Goal: Task Accomplishment & Management: Manage account settings

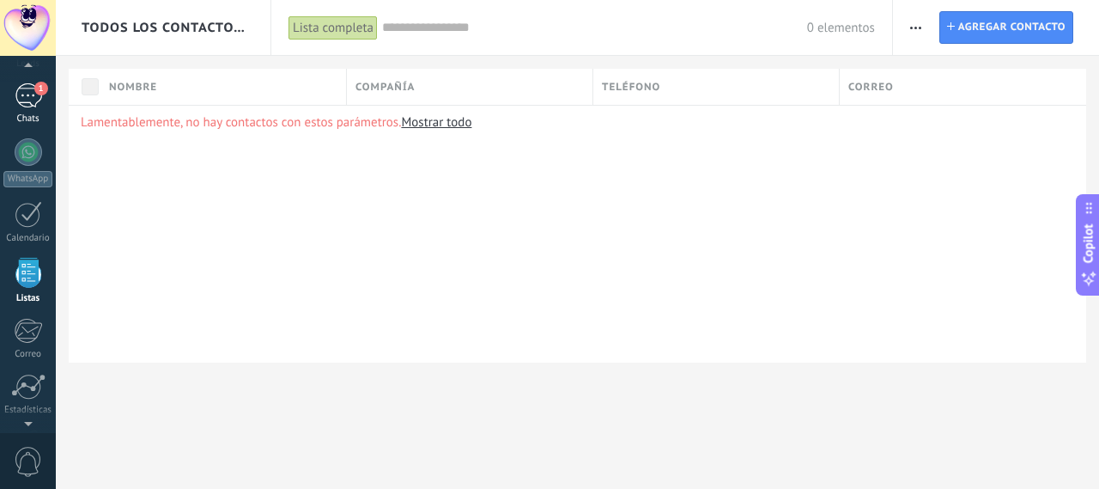
click at [48, 97] on link "1 Chats" at bounding box center [28, 103] width 56 height 41
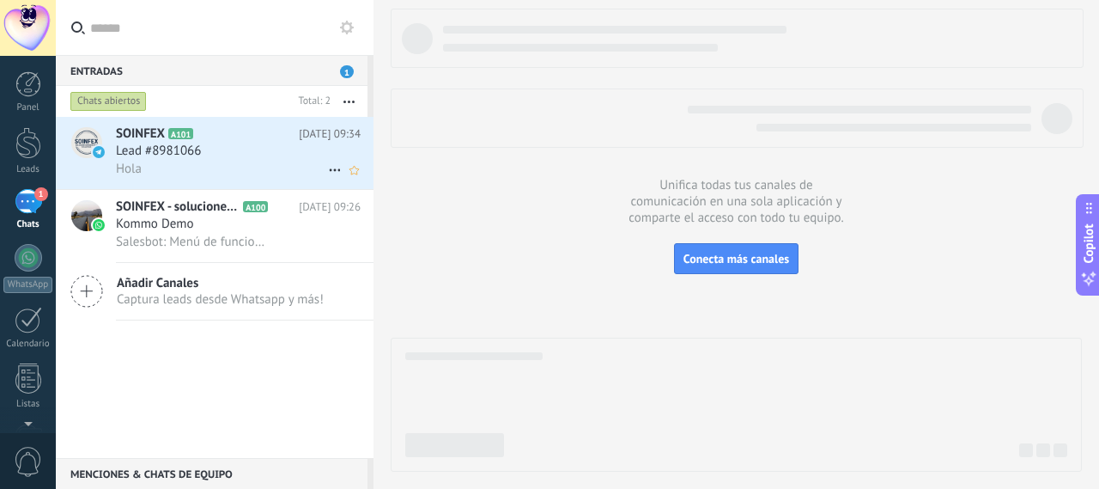
click at [89, 131] on div at bounding box center [86, 142] width 31 height 31
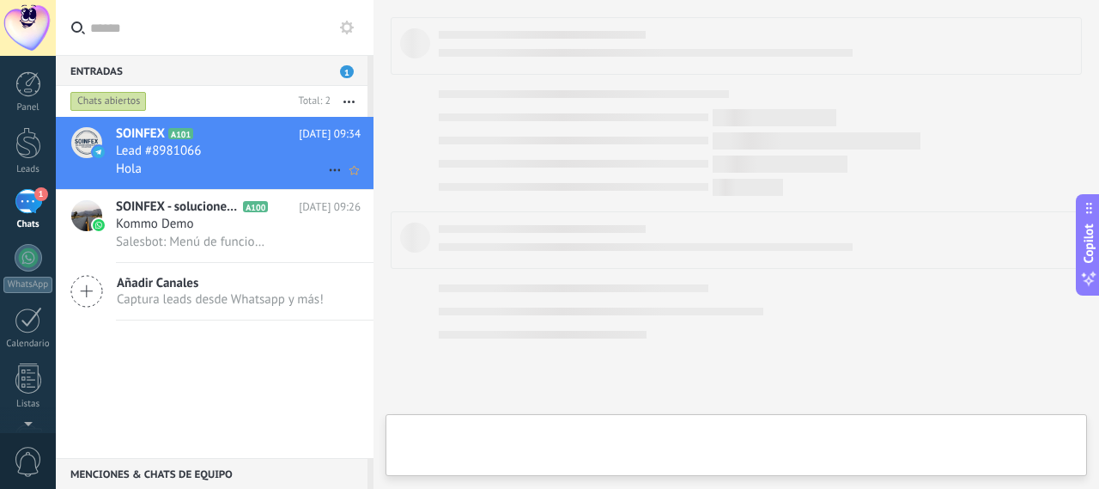
type textarea "**********"
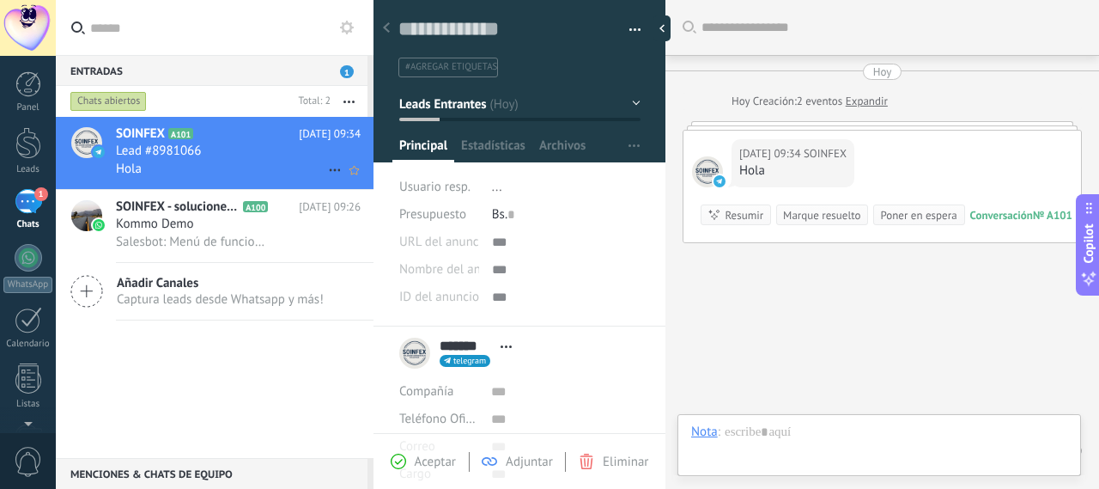
scroll to position [52, 0]
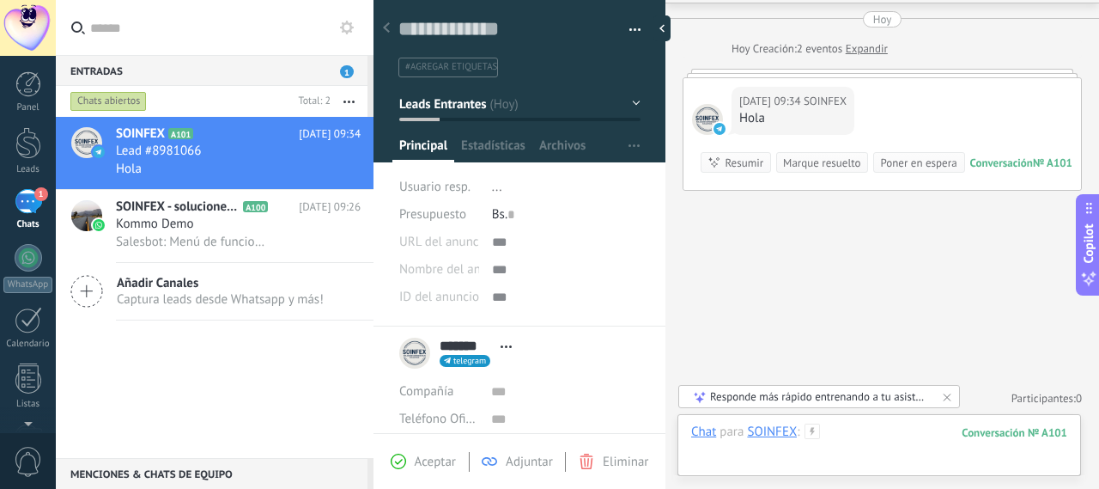
click at [731, 442] on div at bounding box center [879, 449] width 376 height 52
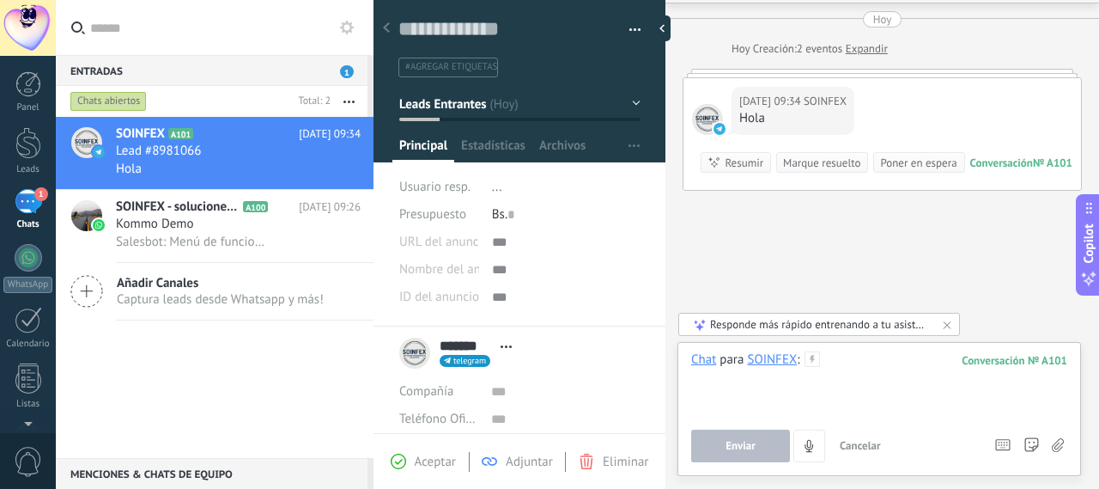
click at [744, 411] on div at bounding box center [879, 383] width 376 height 65
click at [733, 430] on div "Enviar Cancelar Rastrear clics en links ? Reducir links largos y rastrear clics…" at bounding box center [836, 445] width 291 height 33
click at [733, 435] on button "Enviar" at bounding box center [740, 445] width 99 height 33
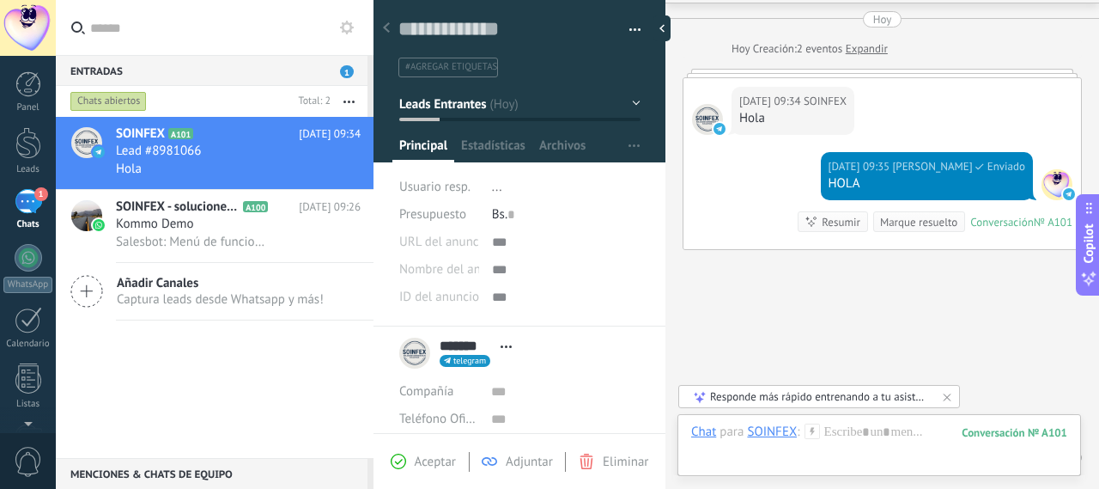
scroll to position [112, 0]
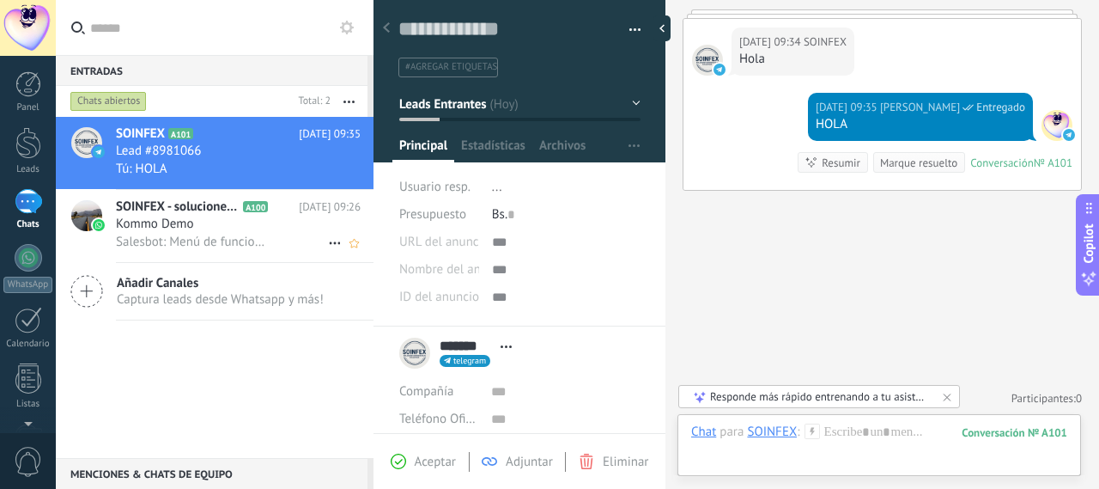
click at [313, 229] on div "Kommo Demo" at bounding box center [238, 224] width 245 height 17
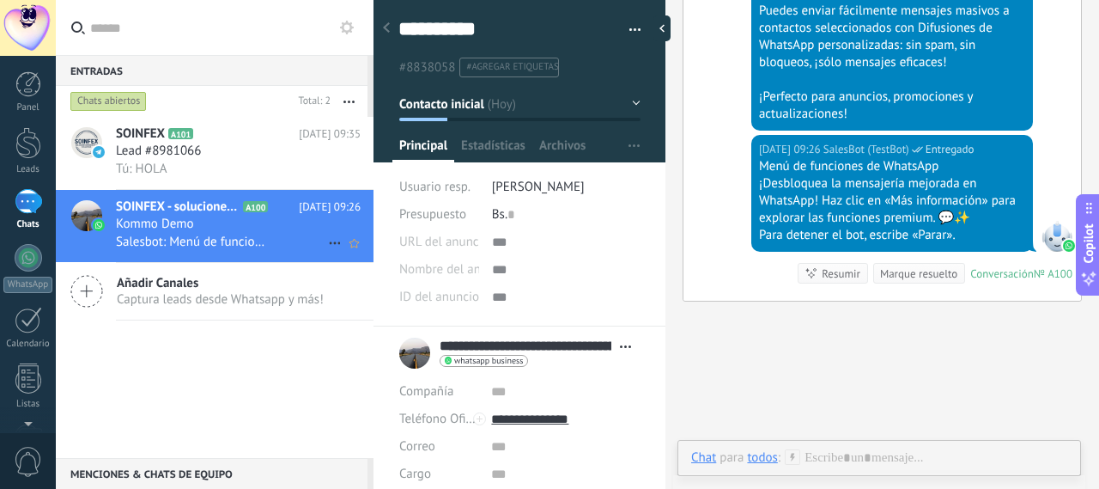
scroll to position [26, 0]
click at [629, 35] on button "button" at bounding box center [629, 30] width 25 height 26
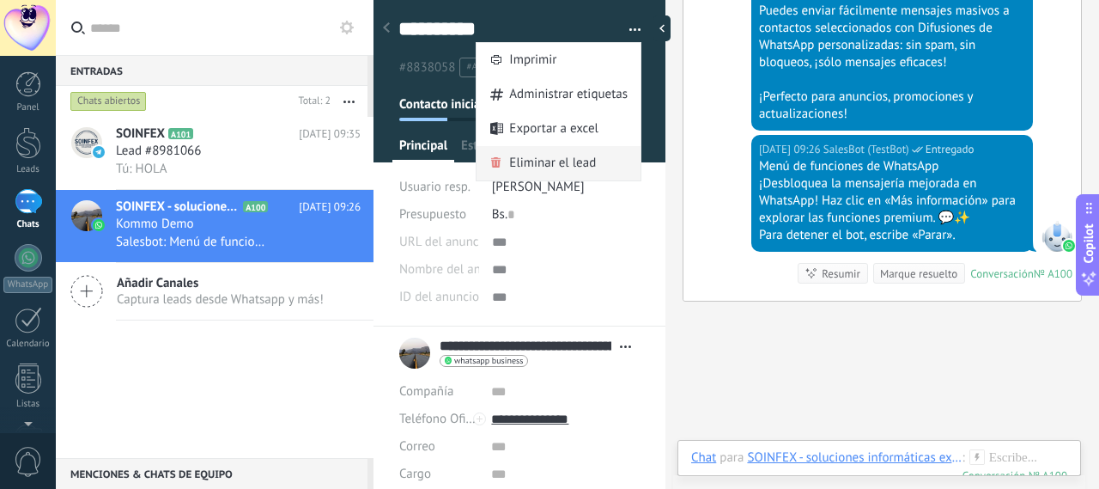
click at [565, 148] on span "Eliminar el lead" at bounding box center [552, 163] width 87 height 34
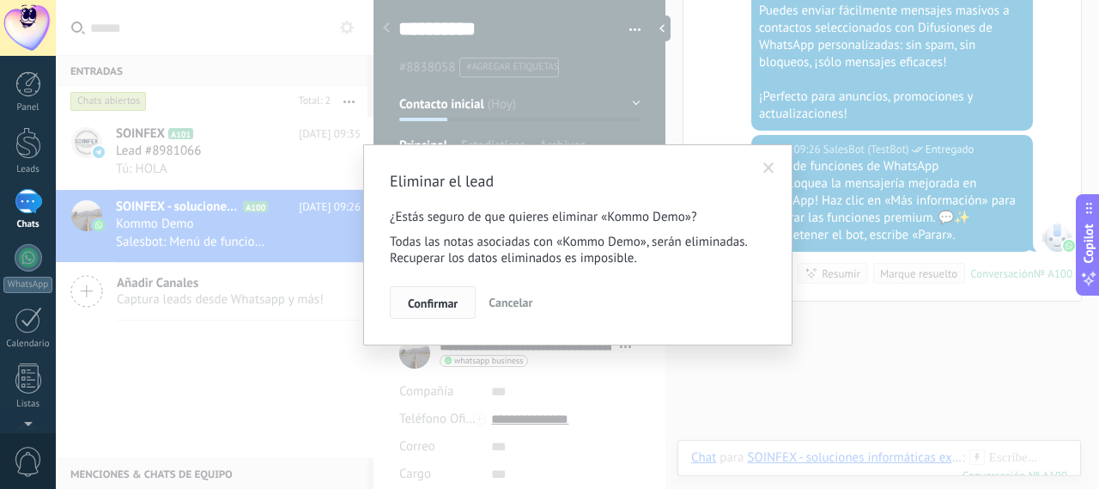
click at [450, 289] on button "Confirmar" at bounding box center [433, 302] width 86 height 33
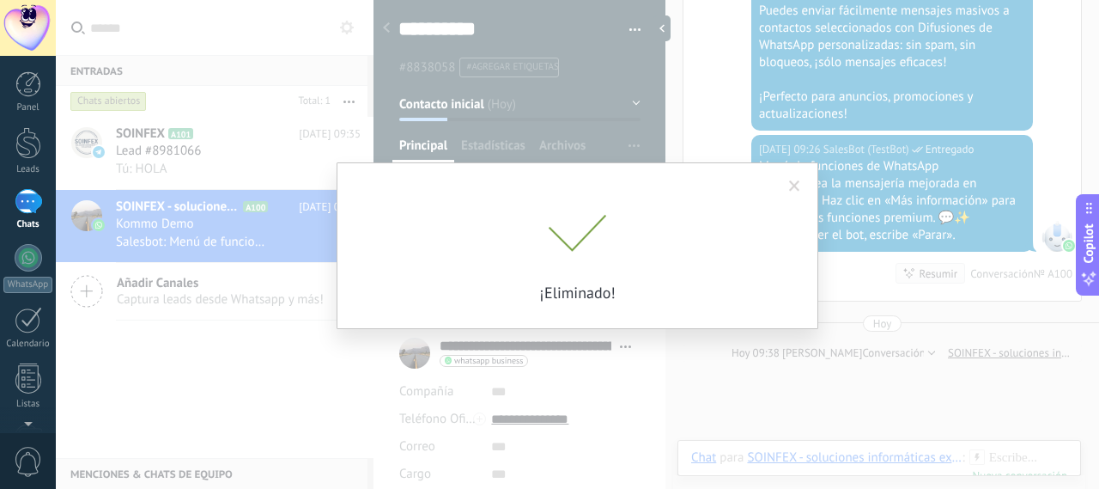
scroll to position [3676, 0]
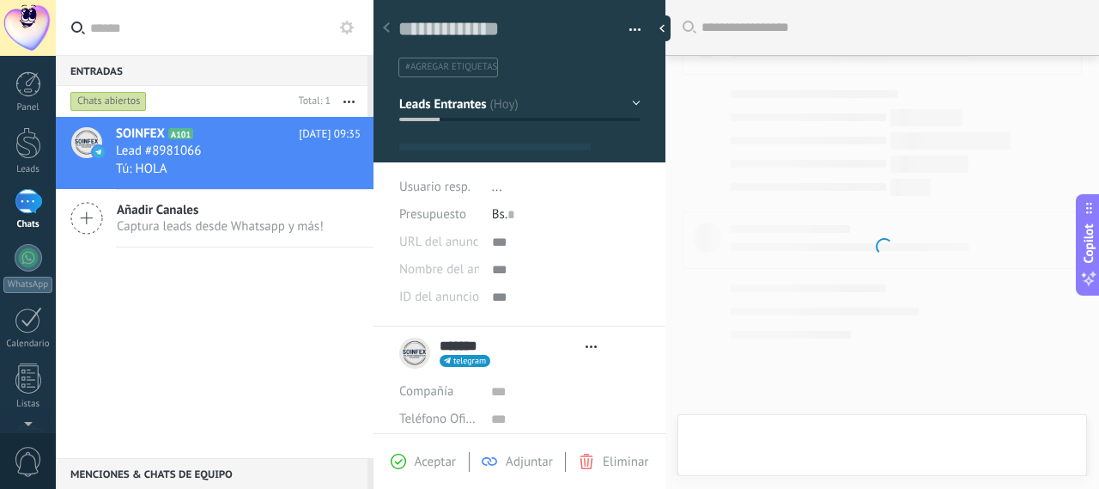
type textarea "**********"
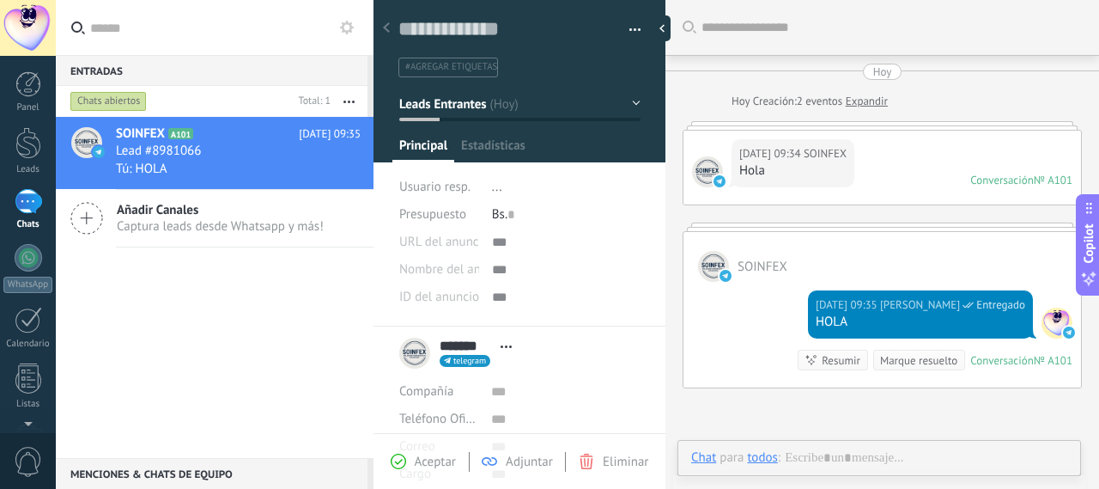
scroll to position [26, 0]
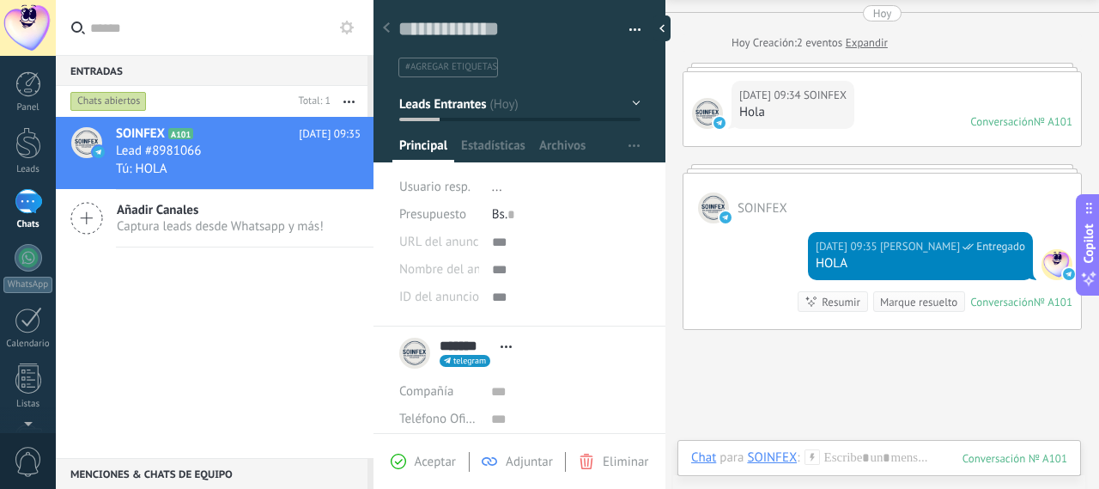
click at [26, 191] on div "1" at bounding box center [28, 201] width 27 height 25
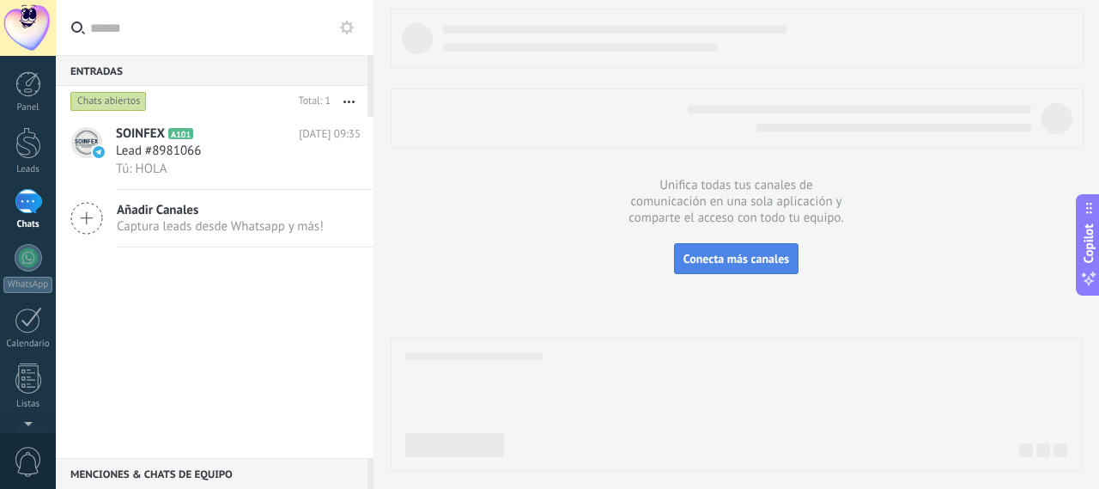
click at [677, 269] on button "Conecta más canales" at bounding box center [736, 258] width 125 height 31
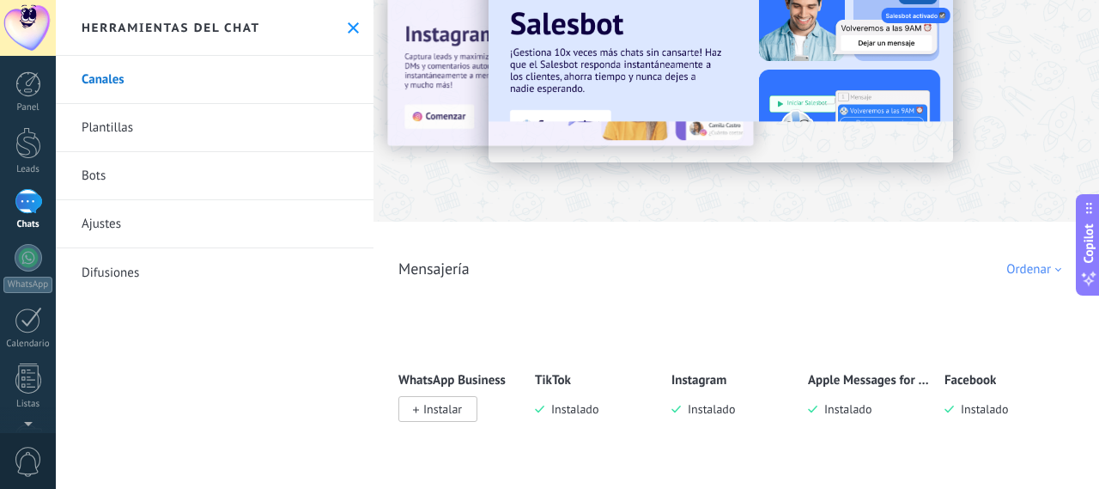
scroll to position [86, 0]
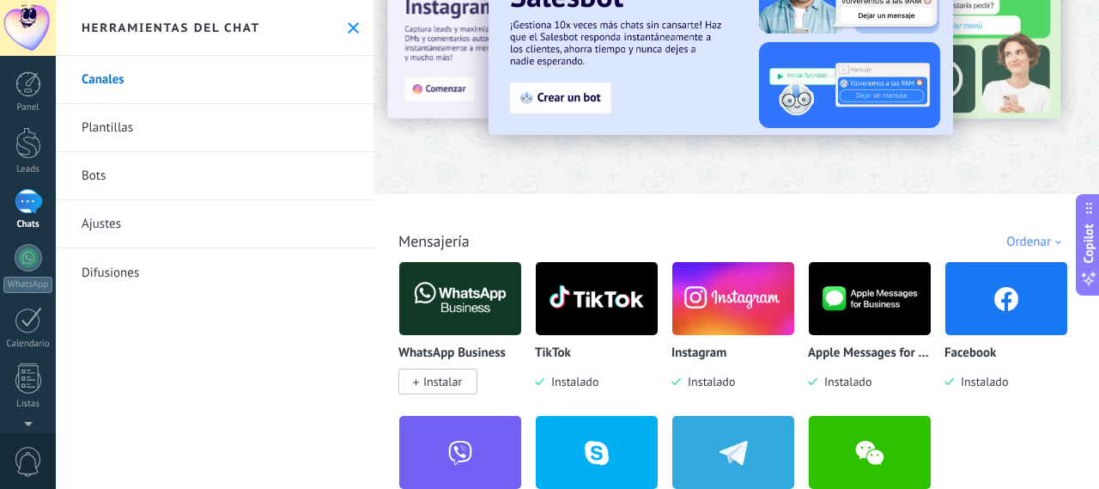
click at [693, 283] on img at bounding box center [733, 298] width 122 height 83
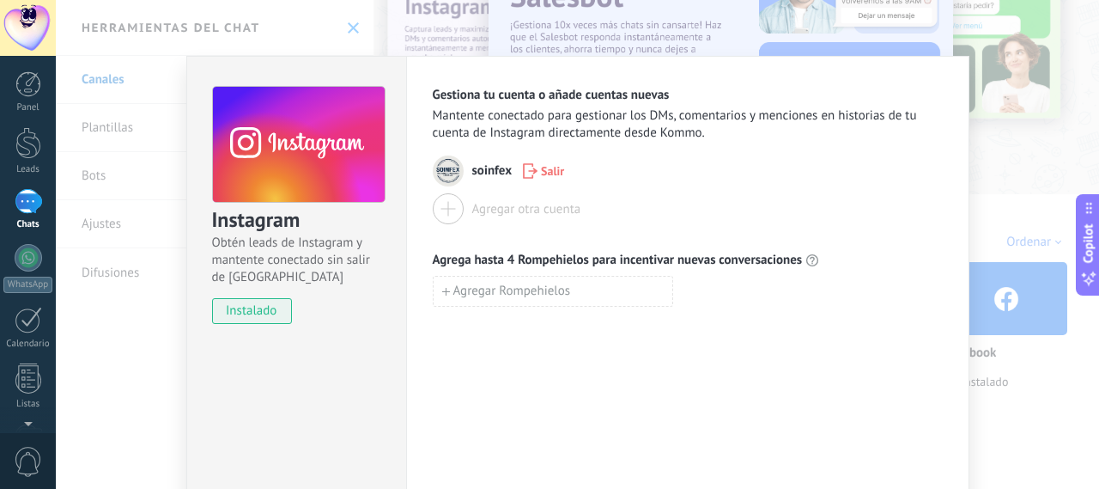
click at [564, 176] on button "Salir" at bounding box center [543, 171] width 57 height 26
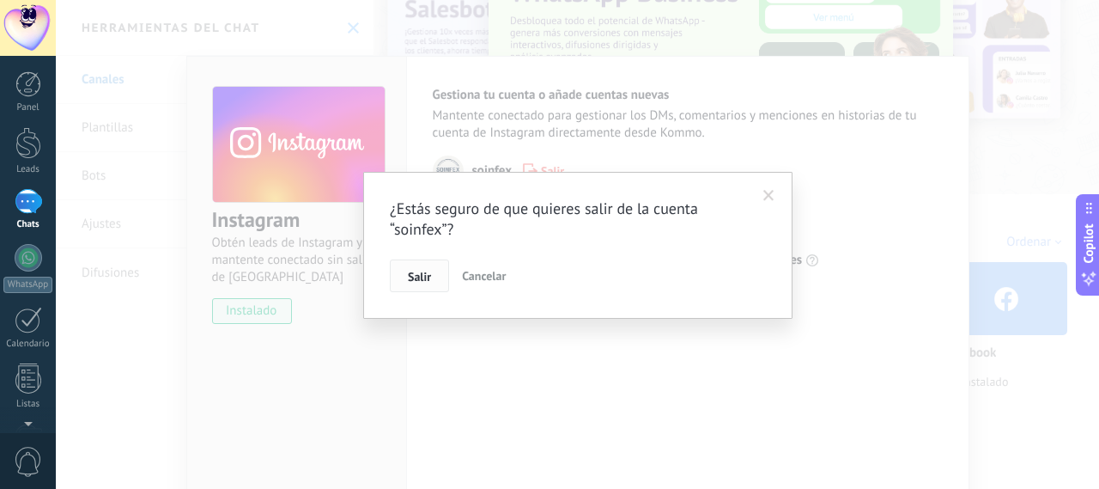
click at [398, 262] on button "Salir" at bounding box center [419, 275] width 59 height 33
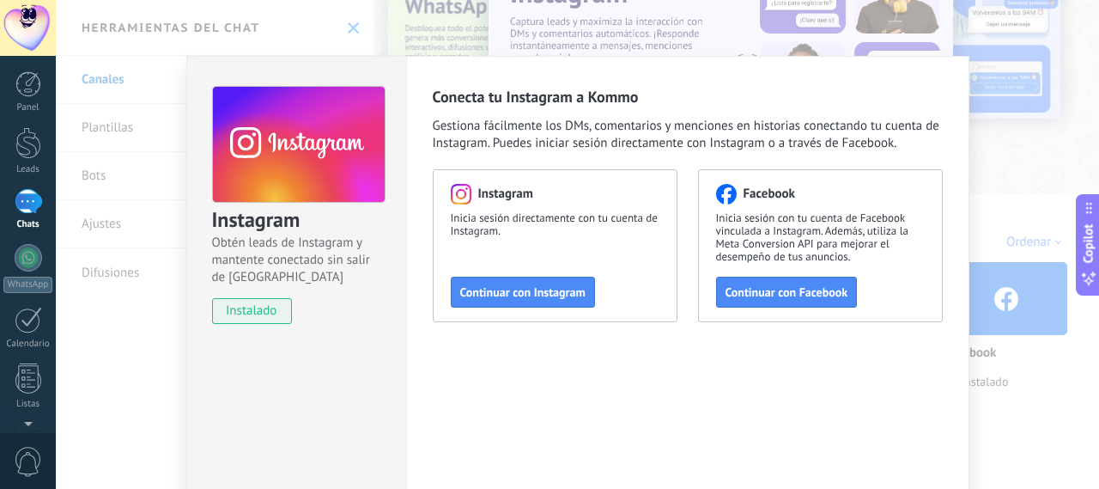
click at [985, 339] on div "Instagram Obtén leads de Instagram y mantente conectado sin salir de Kommo inst…" at bounding box center [577, 244] width 1043 height 489
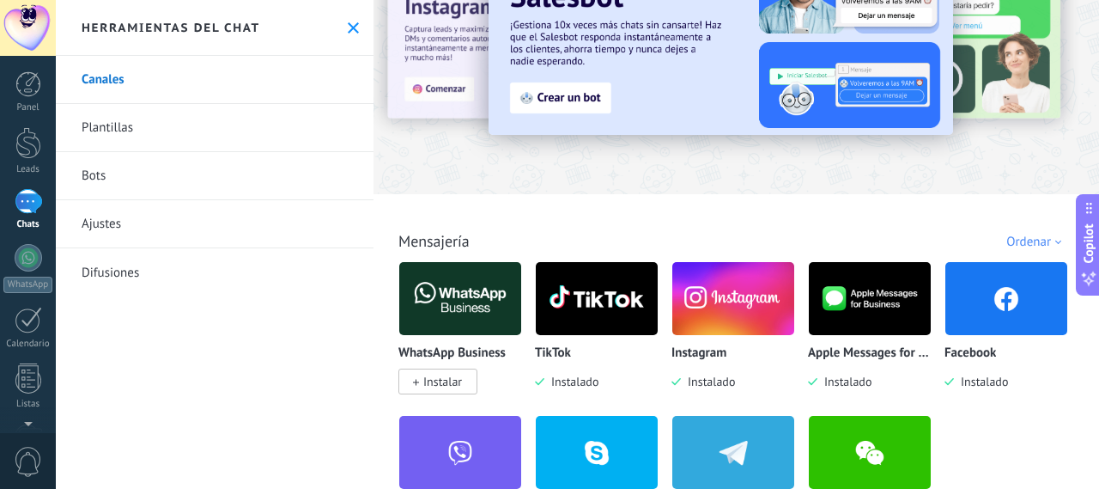
click at [789, 301] on img at bounding box center [733, 298] width 122 height 83
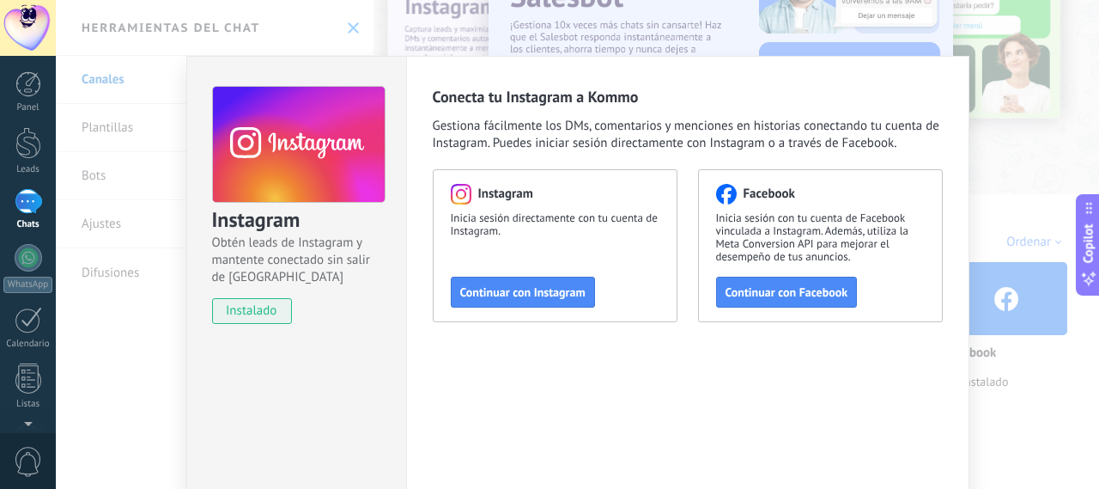
click at [970, 379] on div "Instagram Obtén leads de Instagram y mantente conectado sin salir de Kommo inst…" at bounding box center [577, 244] width 1043 height 489
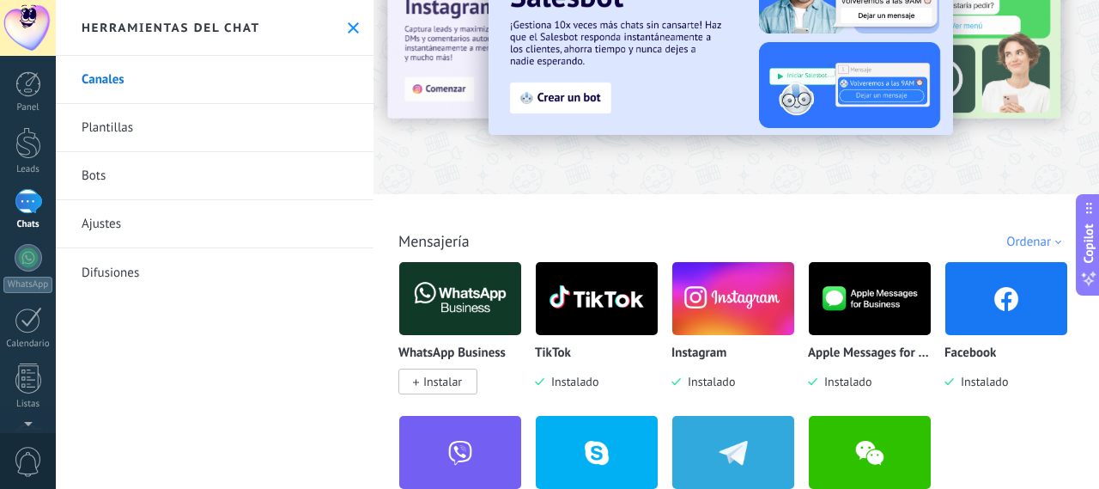
click at [897, 363] on div "Apple Messages for Business Instalado" at bounding box center [870, 368] width 124 height 44
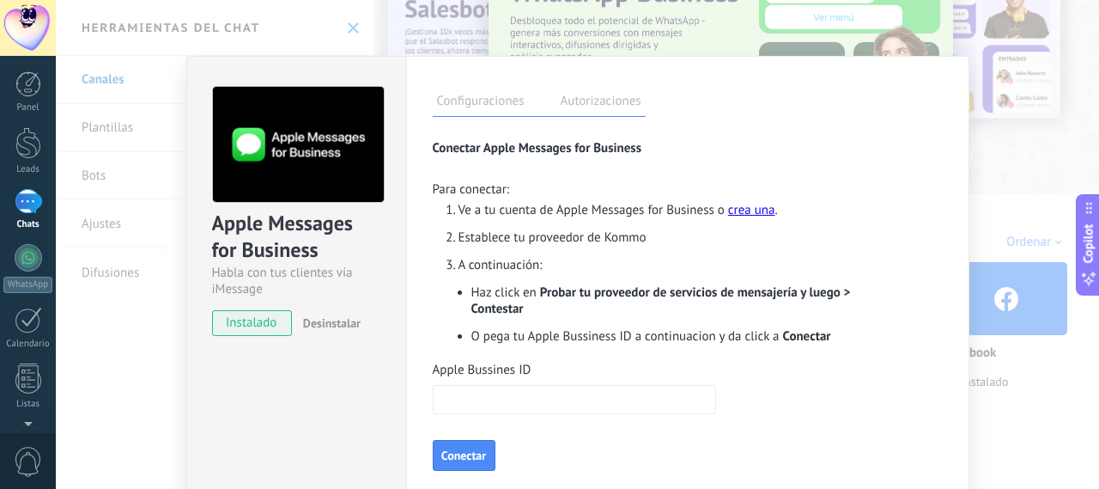
click at [354, 310] on div "Desinstalar" at bounding box center [328, 323] width 64 height 26
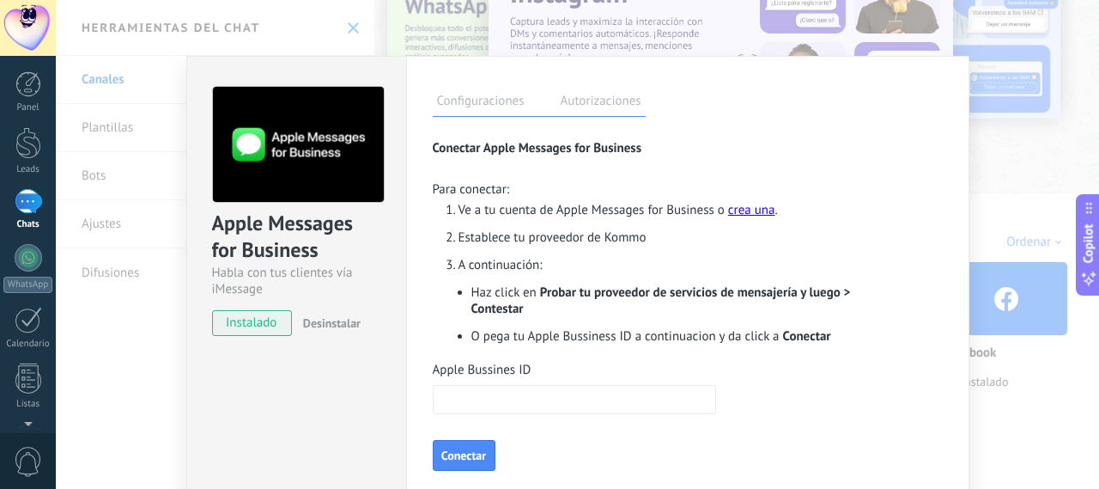
click at [347, 313] on button "Desinstalar" at bounding box center [328, 323] width 64 height 26
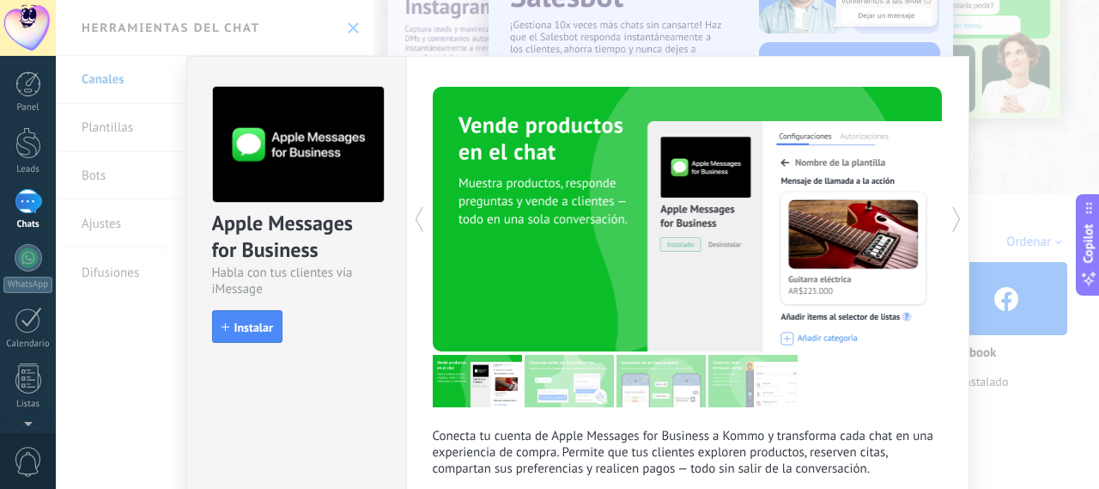
click at [974, 375] on div "Apple Messages for Business Habla con tus clientes vía iMessage install Instala…" at bounding box center [577, 244] width 1043 height 489
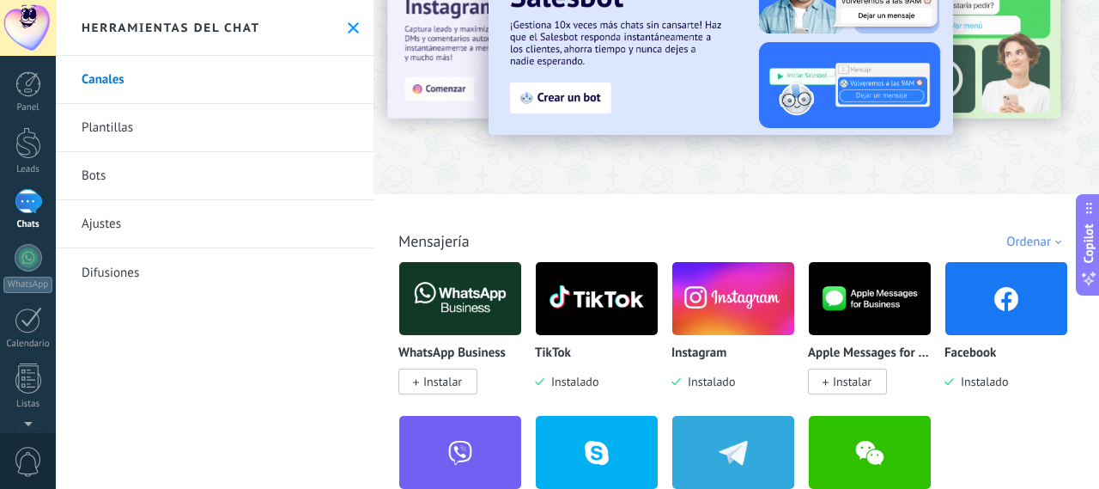
click at [974, 375] on span "Instalado" at bounding box center [981, 381] width 54 height 15
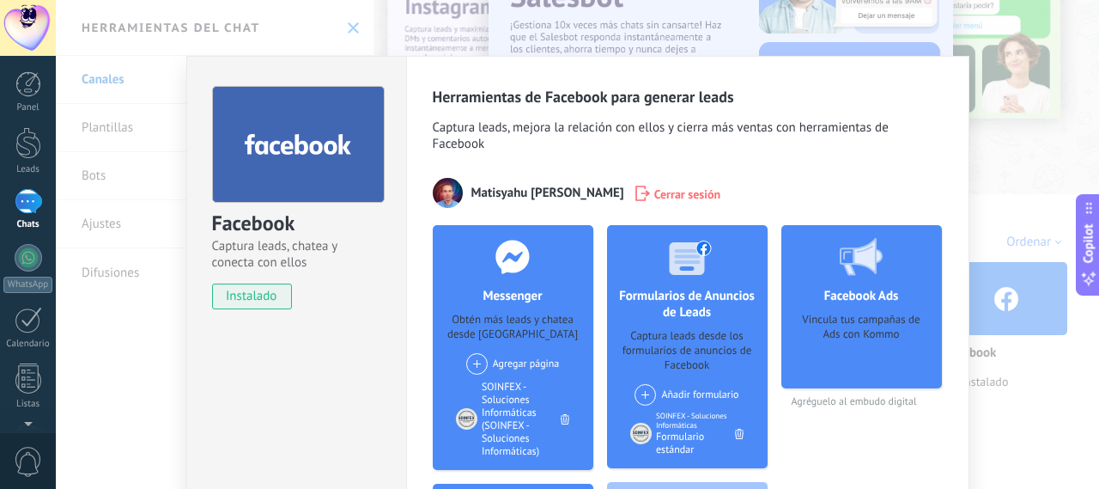
click at [654, 200] on span "Cerrar sesión" at bounding box center [687, 193] width 67 height 17
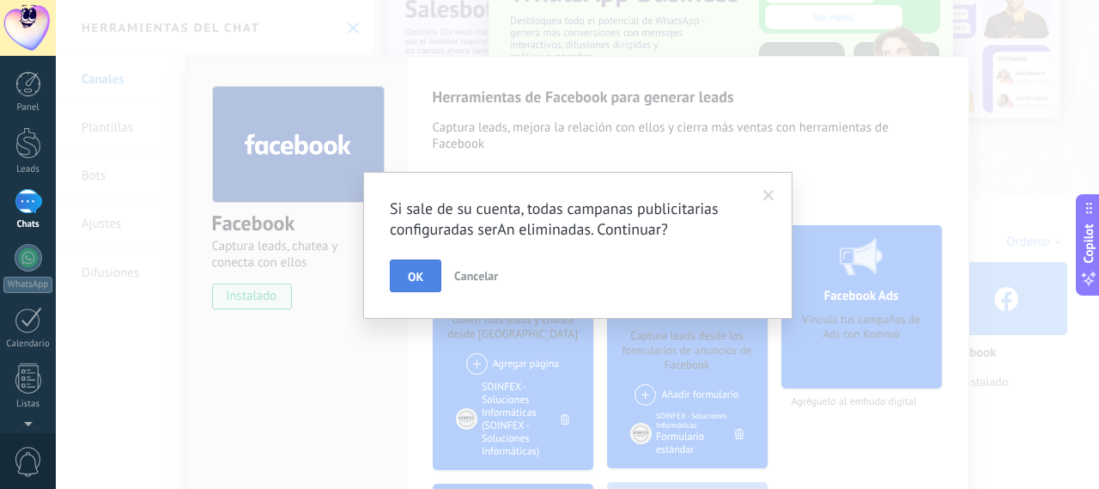
click at [428, 260] on button "OK" at bounding box center [416, 275] width 52 height 33
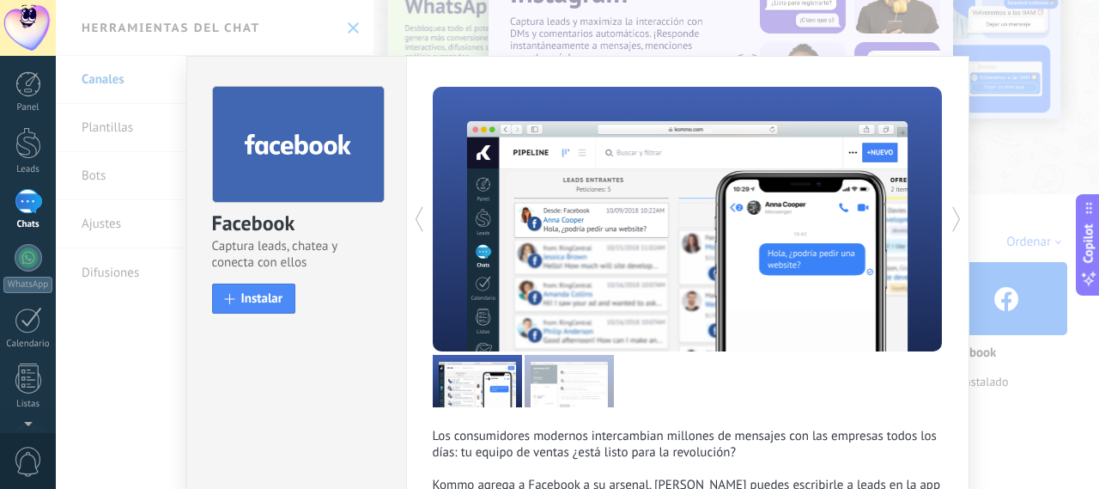
click at [977, 337] on div "Facebook Captura leads, chatea y conecta con ellos install Instalar Los consumi…" at bounding box center [577, 244] width 1043 height 489
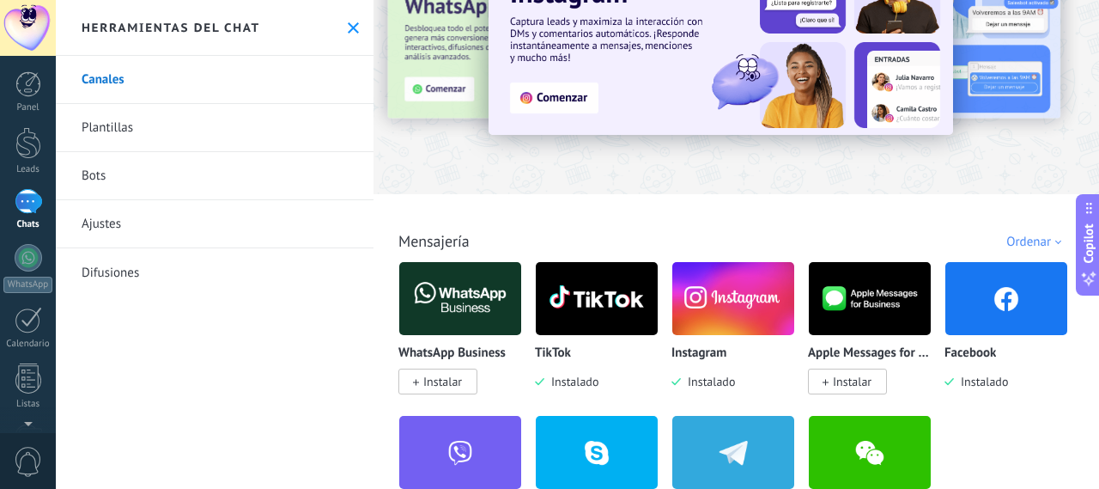
click at [977, 337] on div "Facebook Instalado" at bounding box center [1007, 325] width 124 height 129
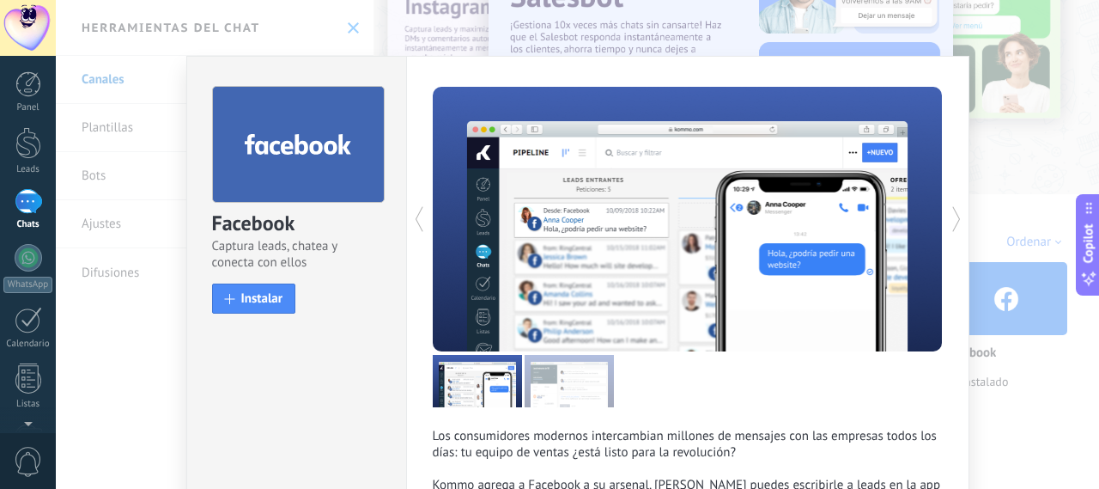
click at [143, 94] on div "Facebook Captura leads, chatea y conecta con ellos install Instalar Los consumi…" at bounding box center [577, 244] width 1043 height 489
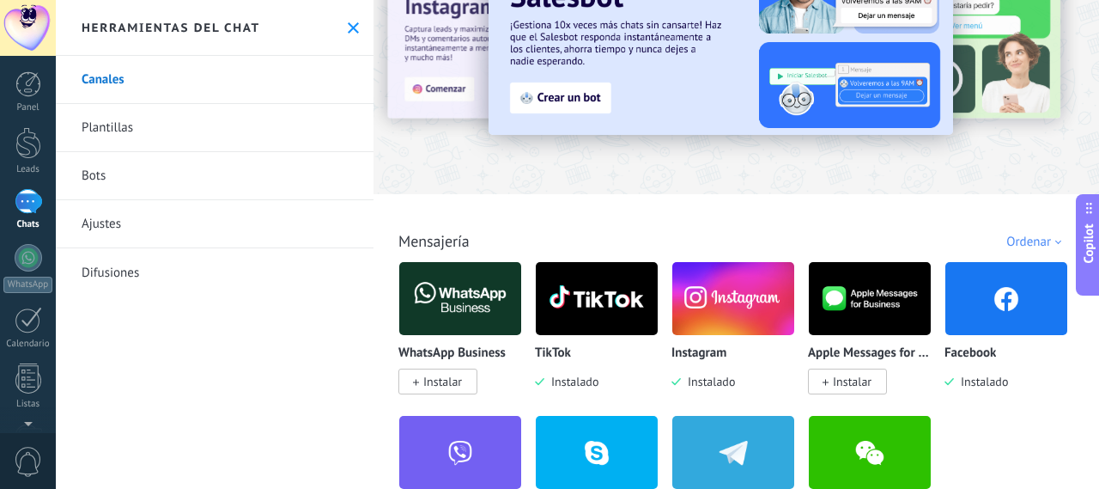
click at [143, 94] on link "Canales" at bounding box center [215, 80] width 318 height 48
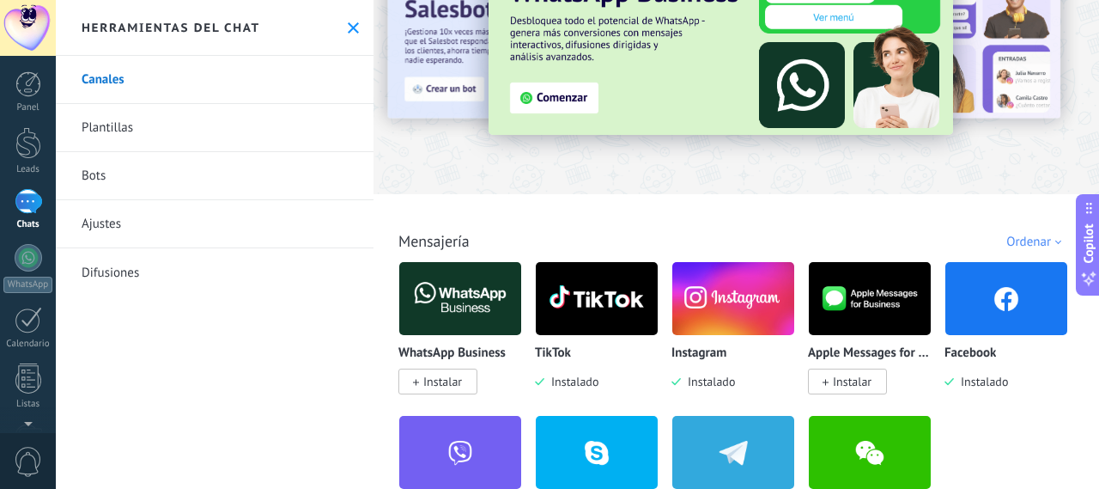
click at [144, 157] on link "Bots" at bounding box center [215, 176] width 318 height 48
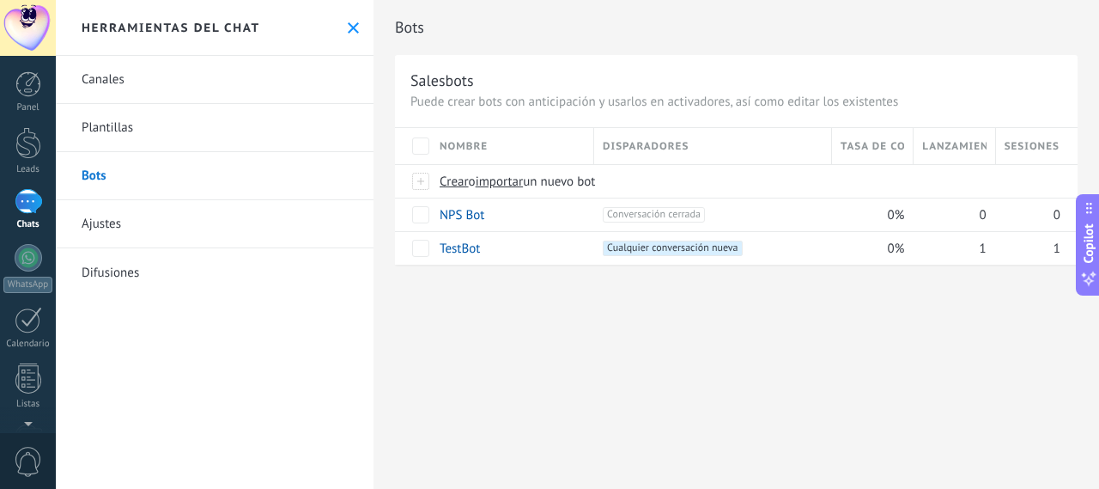
click at [142, 210] on link "Ajustes" at bounding box center [215, 224] width 318 height 48
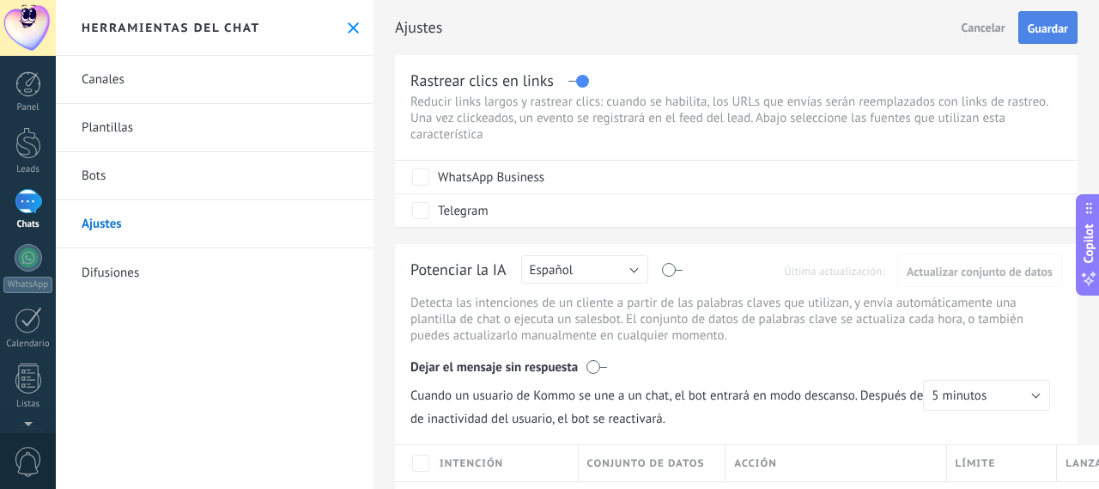
click at [1027, 37] on button "Guardar" at bounding box center [1047, 27] width 59 height 33
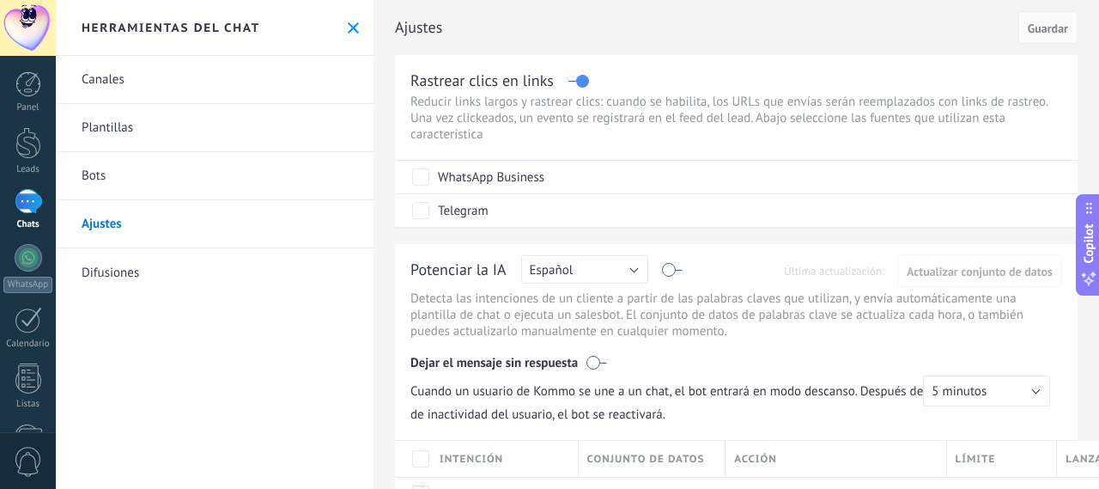
click at [191, 259] on link "Difusiones" at bounding box center [215, 272] width 318 height 48
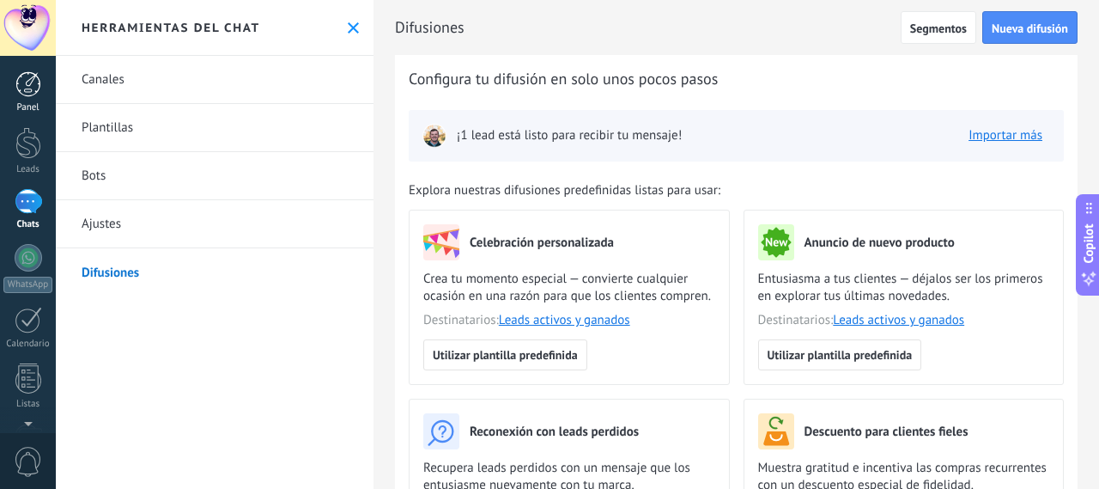
click at [40, 91] on div at bounding box center [28, 84] width 26 height 26
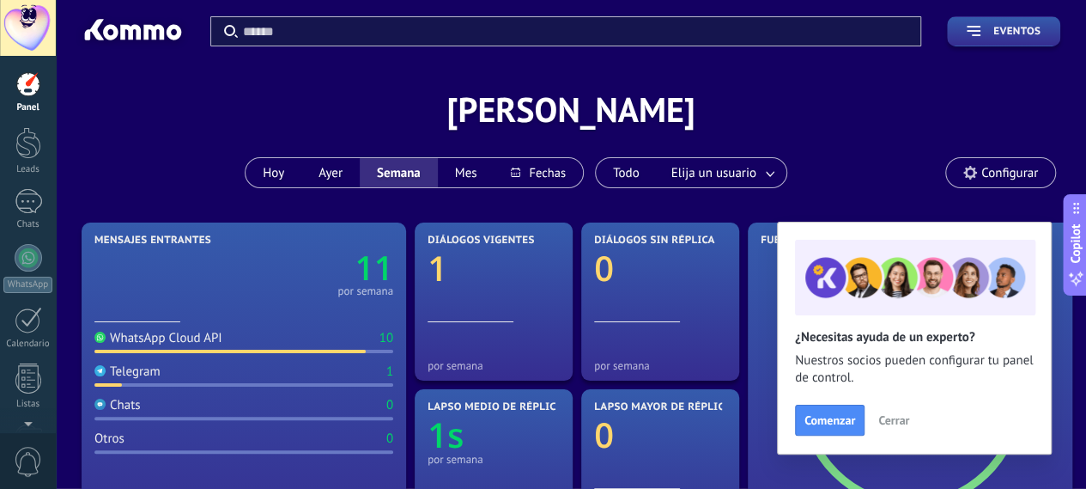
click at [960, 171] on span "Configurar" at bounding box center [1000, 172] width 109 height 29
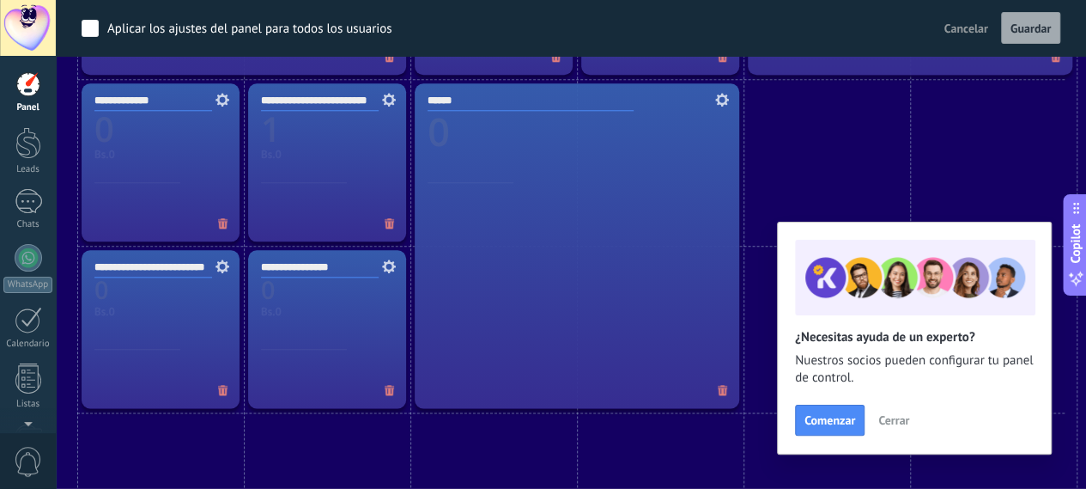
scroll to position [859, 0]
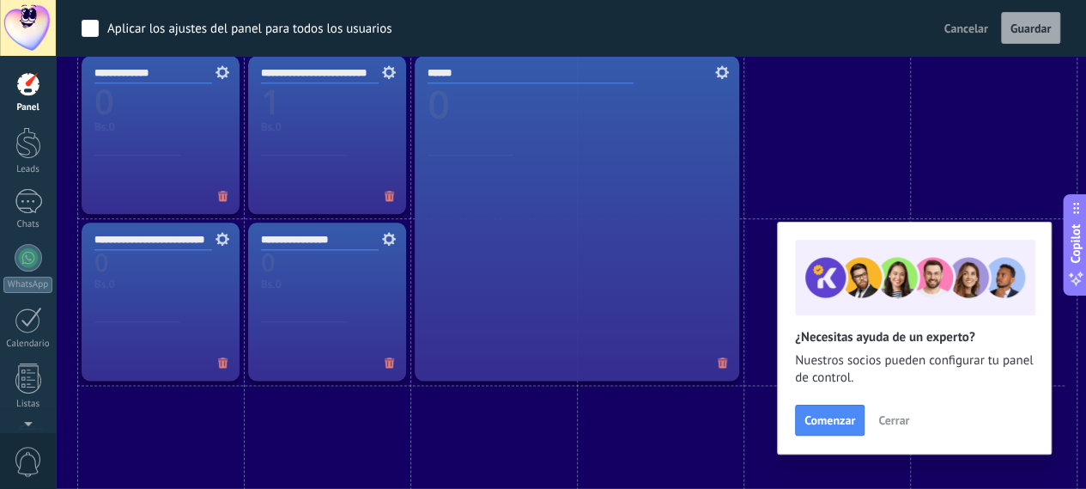
click at [887, 409] on button "Cerrar" at bounding box center [894, 420] width 46 height 26
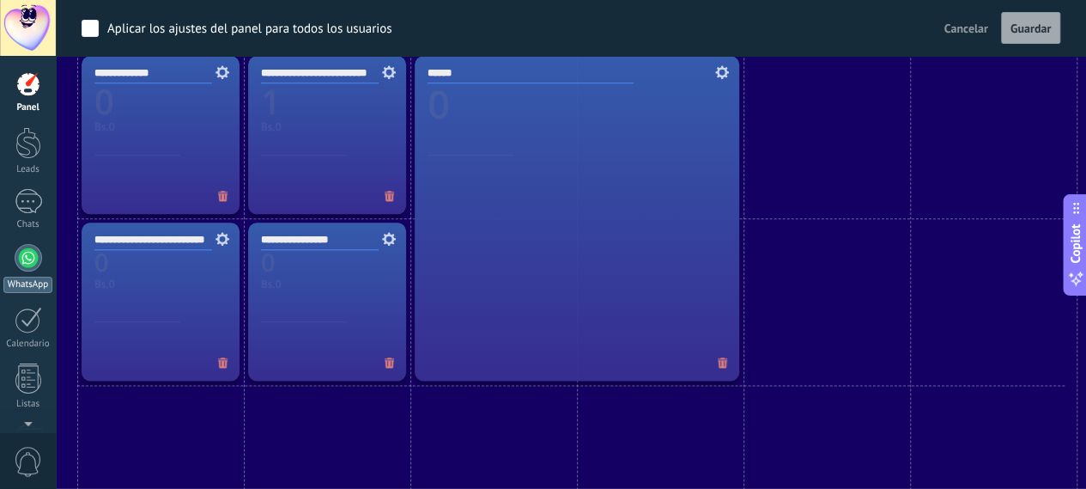
click at [45, 253] on link "WhatsApp" at bounding box center [28, 268] width 56 height 49
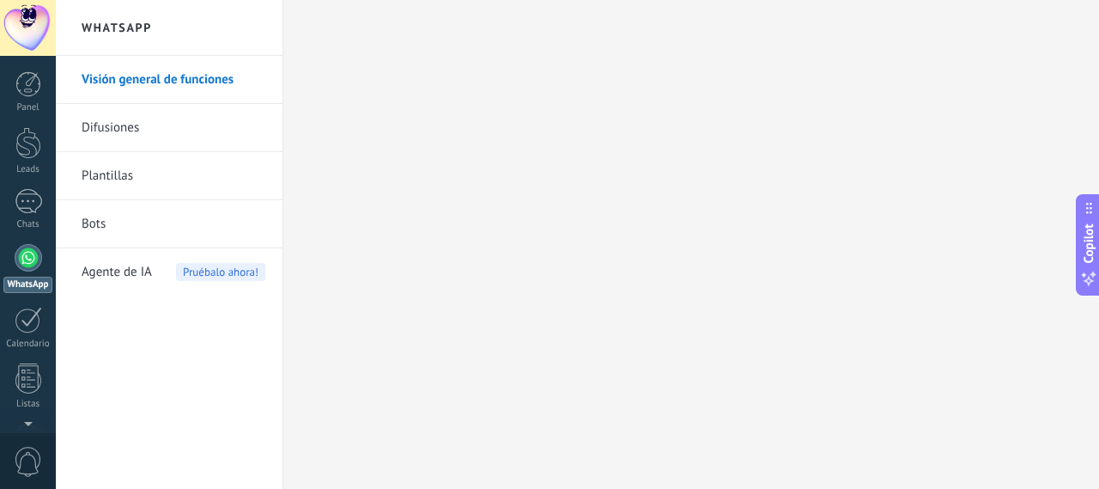
click at [119, 137] on link "Difusiones" at bounding box center [174, 128] width 184 height 48
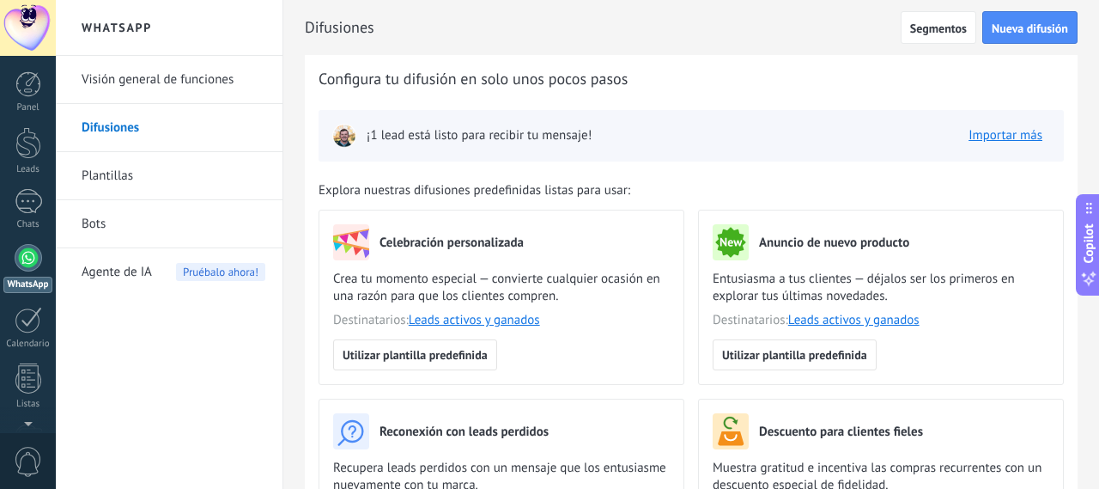
click at [117, 161] on link "Plantillas" at bounding box center [174, 176] width 184 height 48
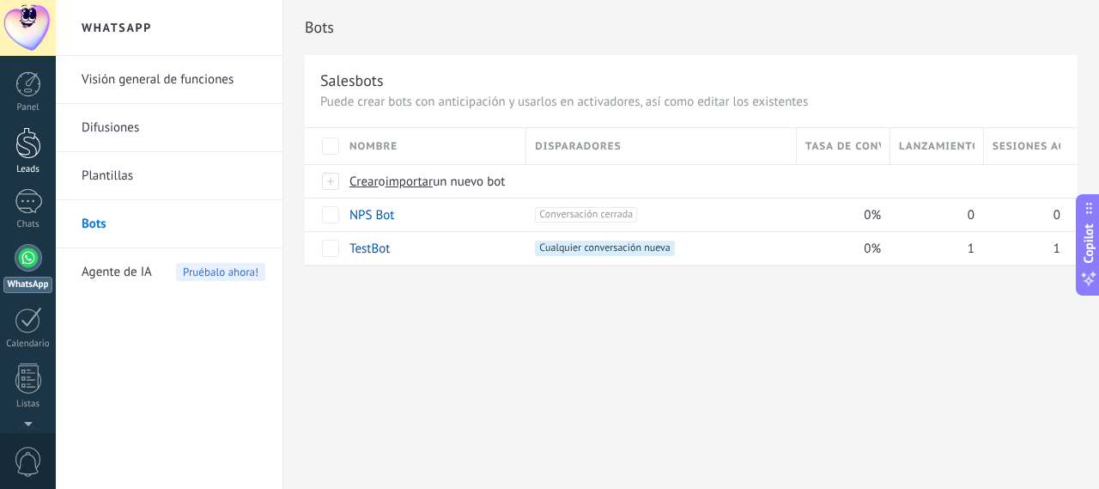
click at [49, 147] on link "Leads" at bounding box center [28, 151] width 56 height 48
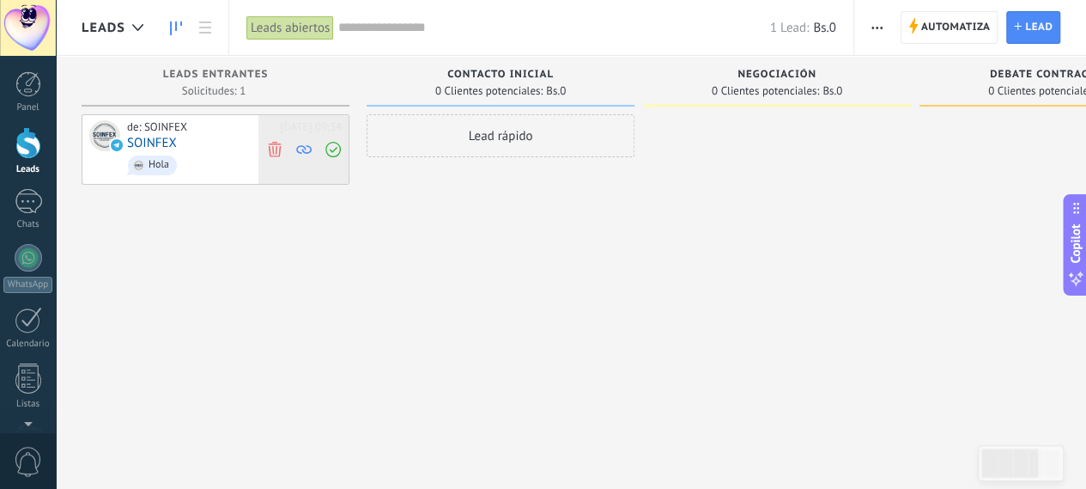
click at [281, 150] on icon at bounding box center [274, 148] width 15 height 15
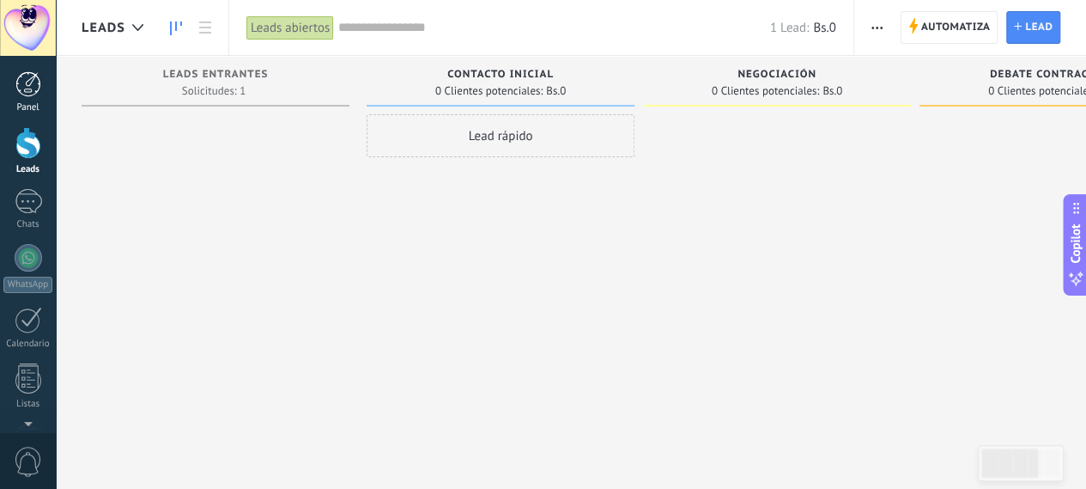
click at [22, 85] on div at bounding box center [28, 84] width 26 height 26
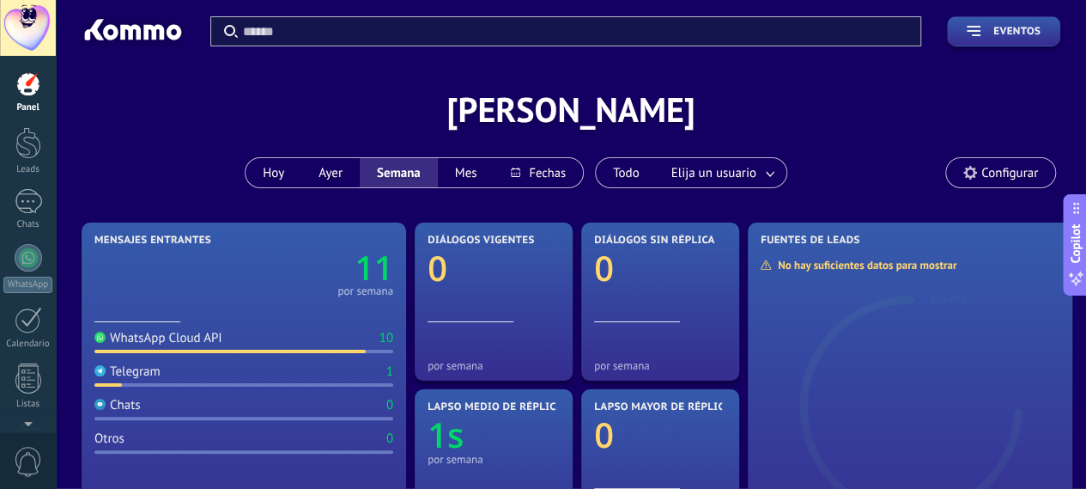
click at [129, 236] on span "Mensajes entrantes" at bounding box center [152, 240] width 117 height 12
click at [18, 311] on div at bounding box center [28, 326] width 29 height 30
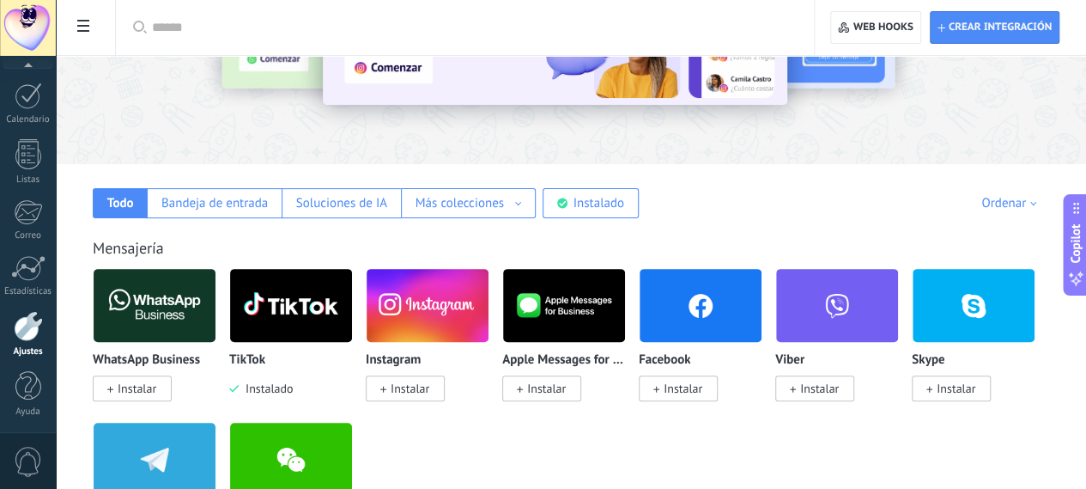
scroll to position [258, 0]
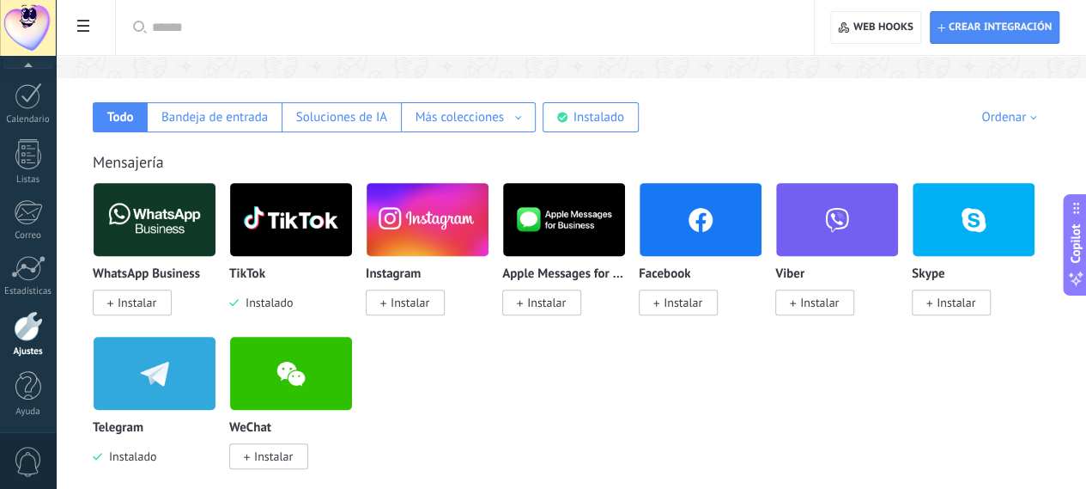
click at [143, 429] on p "Telegram" at bounding box center [118, 428] width 51 height 15
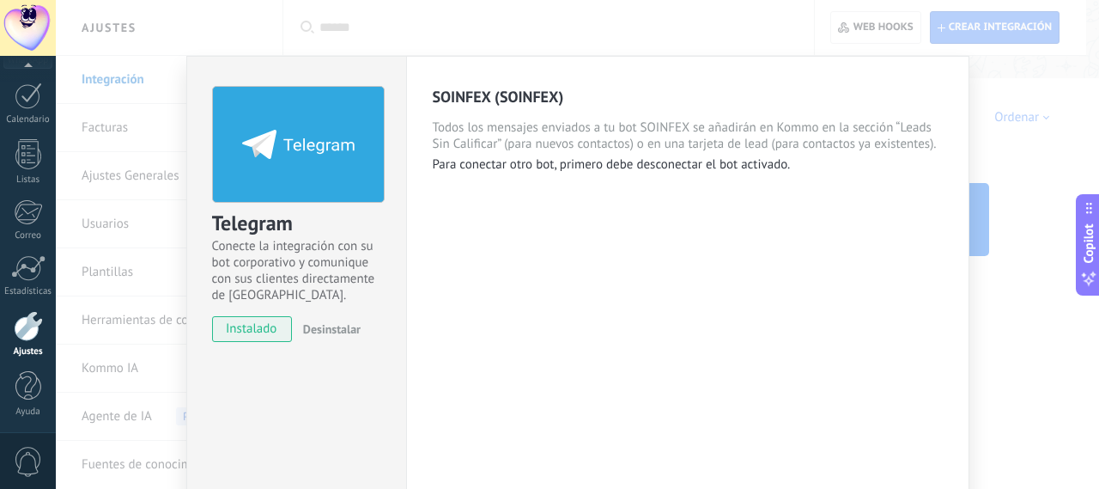
click at [350, 326] on span "Desinstalar" at bounding box center [332, 328] width 58 height 15
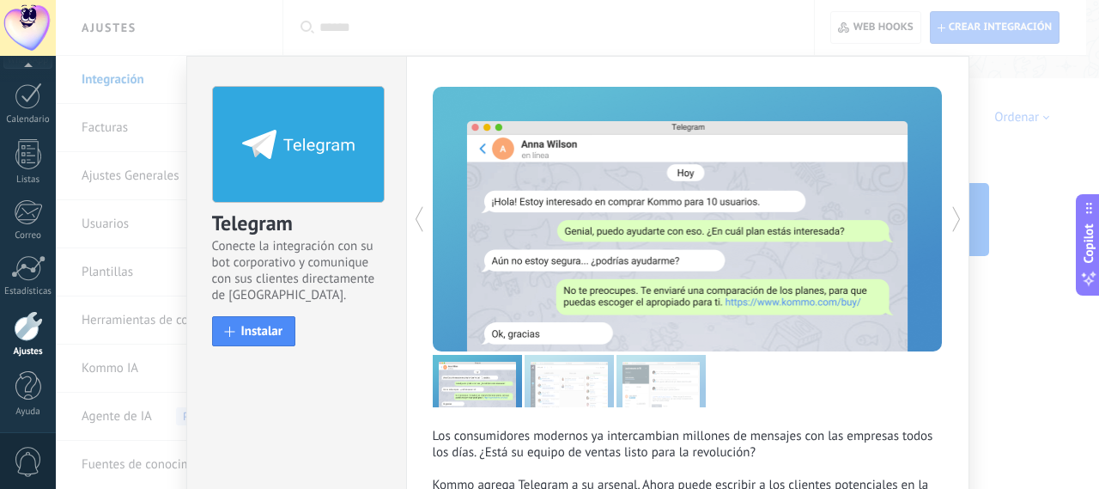
click at [969, 353] on div "Telegram Conecte la integración con su bot corporativo y comunique con sus clie…" at bounding box center [577, 244] width 1043 height 489
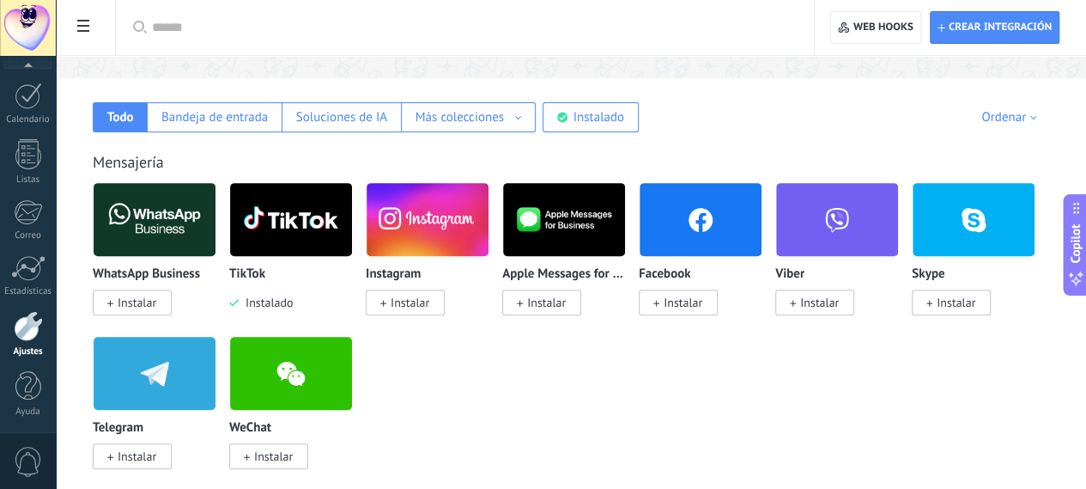
click at [352, 240] on img at bounding box center [291, 219] width 122 height 83
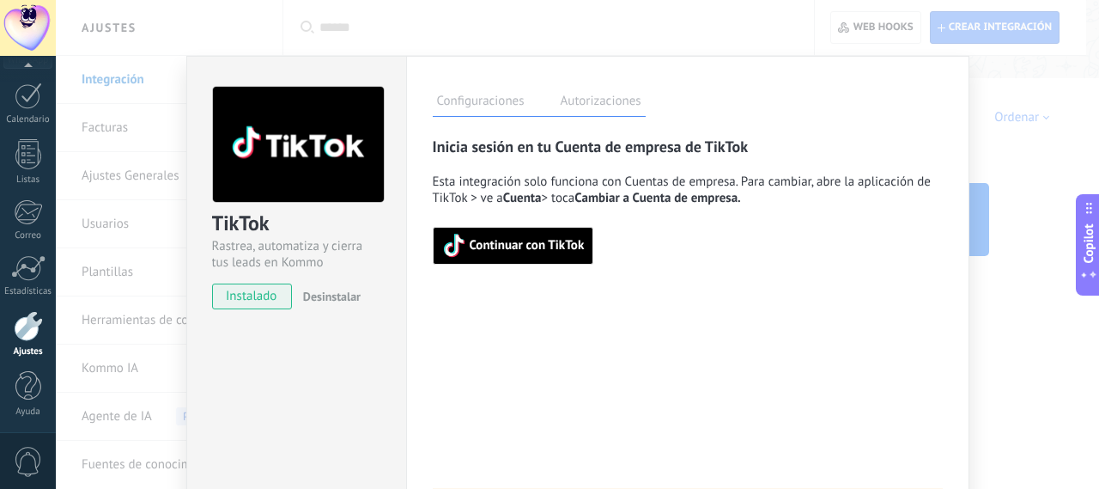
click at [334, 284] on button "Desinstalar" at bounding box center [328, 296] width 64 height 26
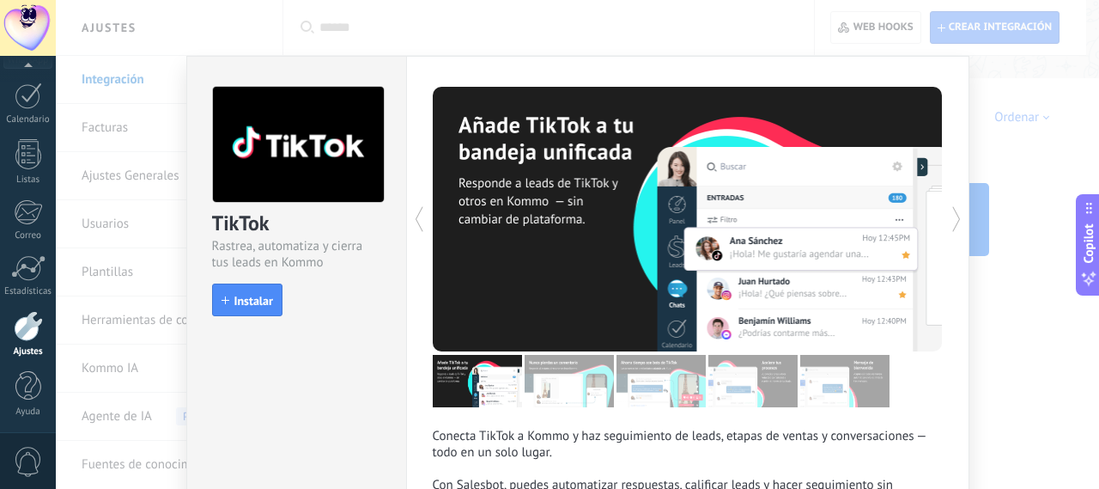
click at [976, 353] on div "TikTok Rastrea, automatiza y cierra tus leads en Kommo install Instalar Conecta…" at bounding box center [577, 244] width 1043 height 489
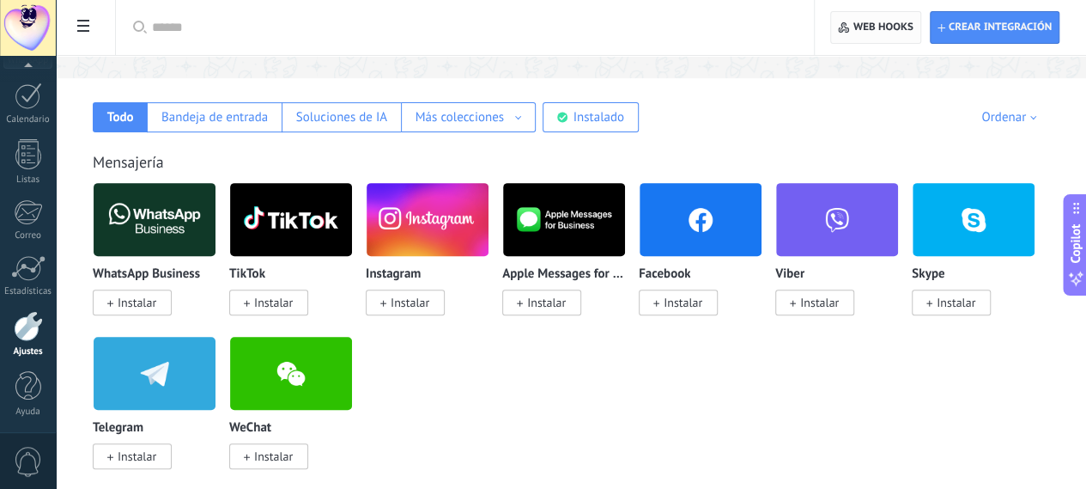
click at [891, 33] on span "Web hooks 0" at bounding box center [884, 28] width 60 height 14
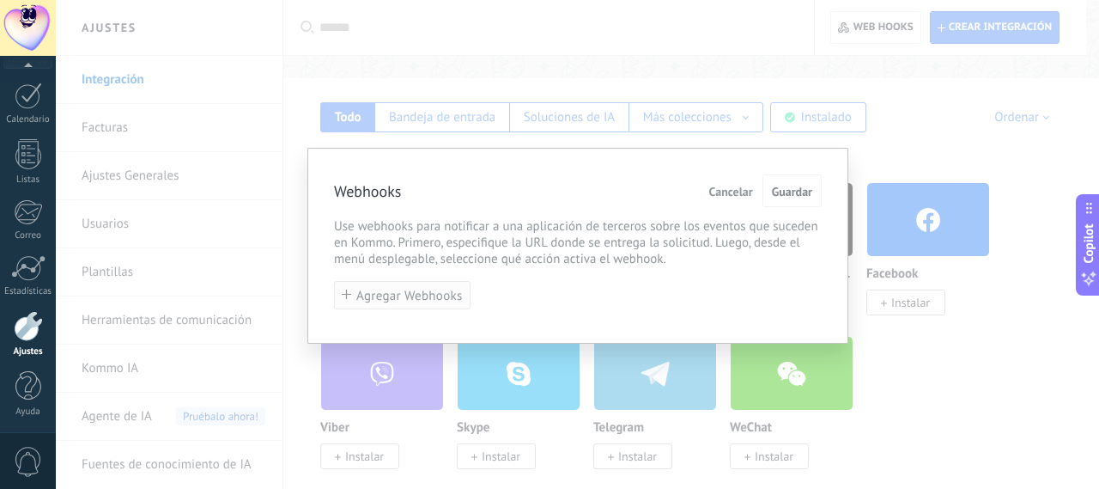
click at [423, 282] on button "Agregar Webhooks" at bounding box center [402, 295] width 137 height 28
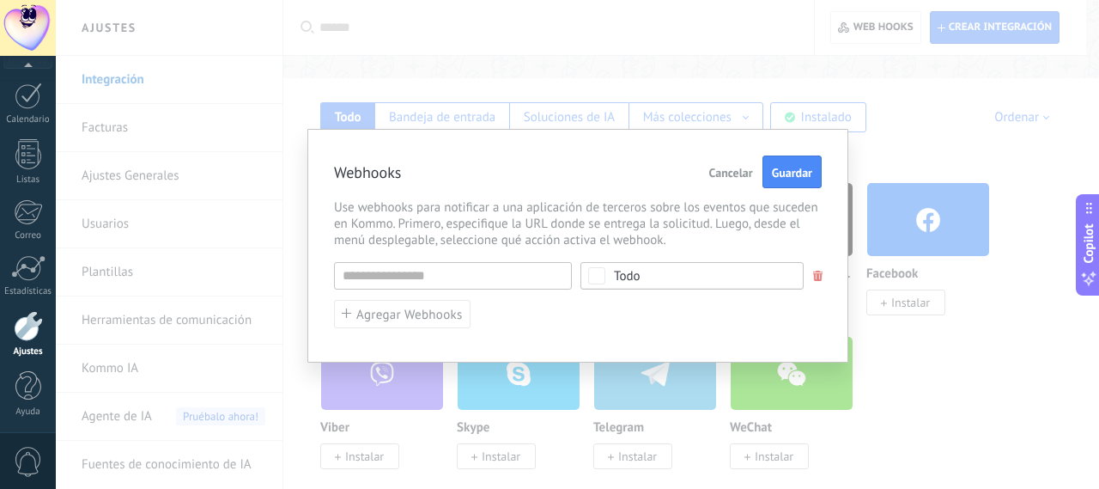
click at [811, 277] on span at bounding box center [817, 275] width 13 height 11
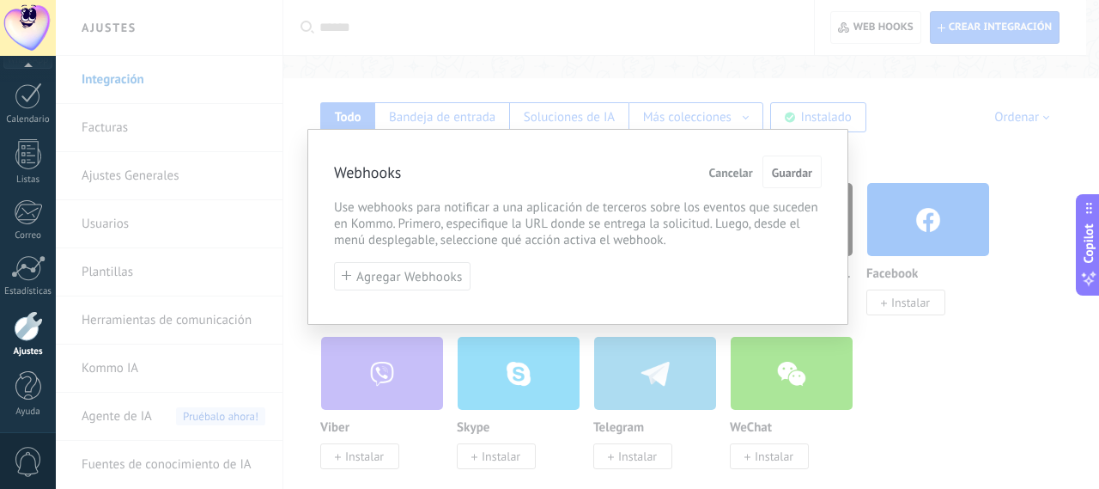
click at [749, 179] on span "Cancelar" at bounding box center [731, 173] width 44 height 12
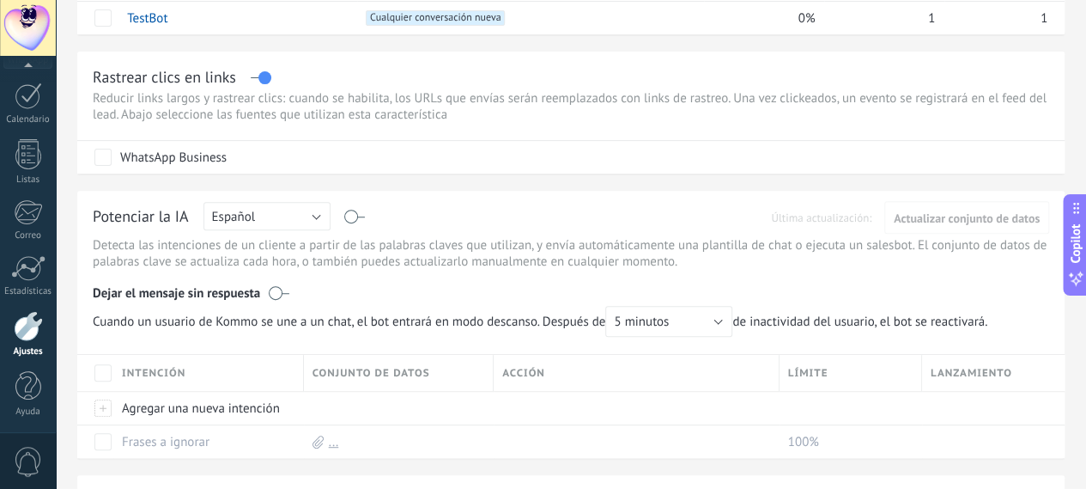
scroll to position [258, 0]
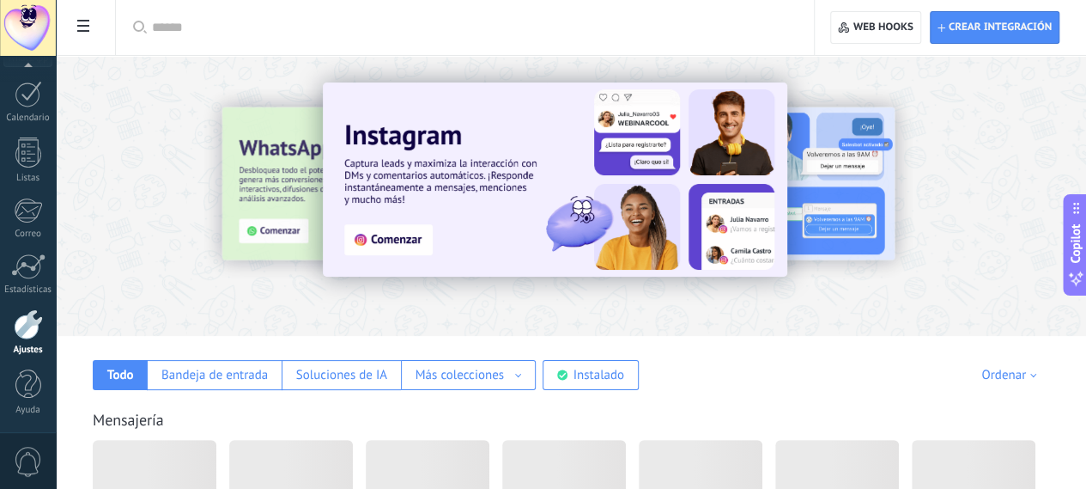
scroll to position [224, 0]
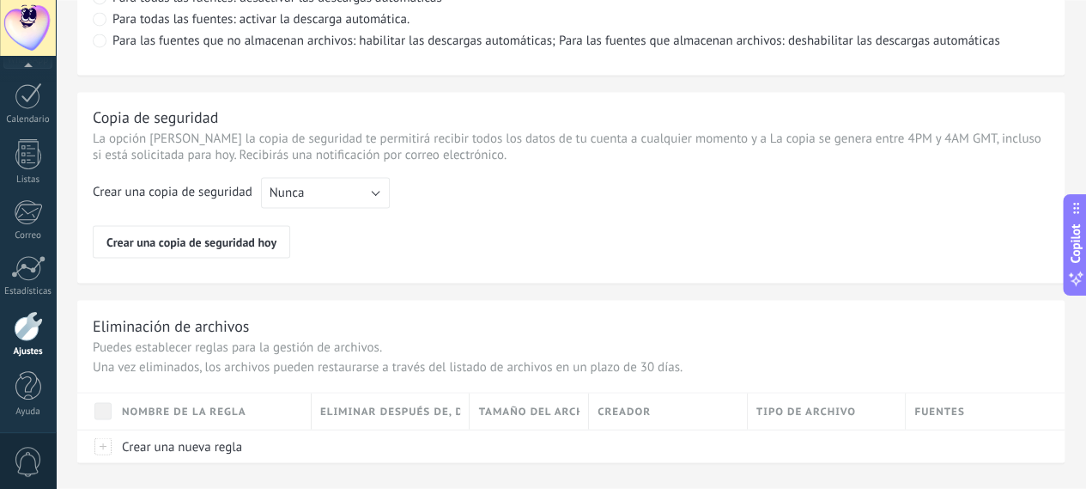
scroll to position [1436, 0]
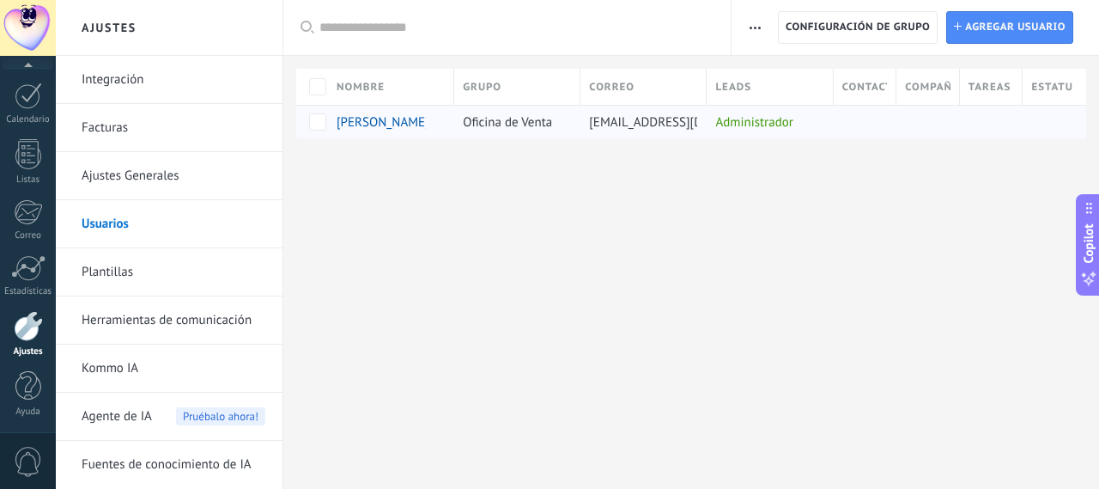
click at [381, 125] on span "[PERSON_NAME]" at bounding box center [383, 122] width 93 height 16
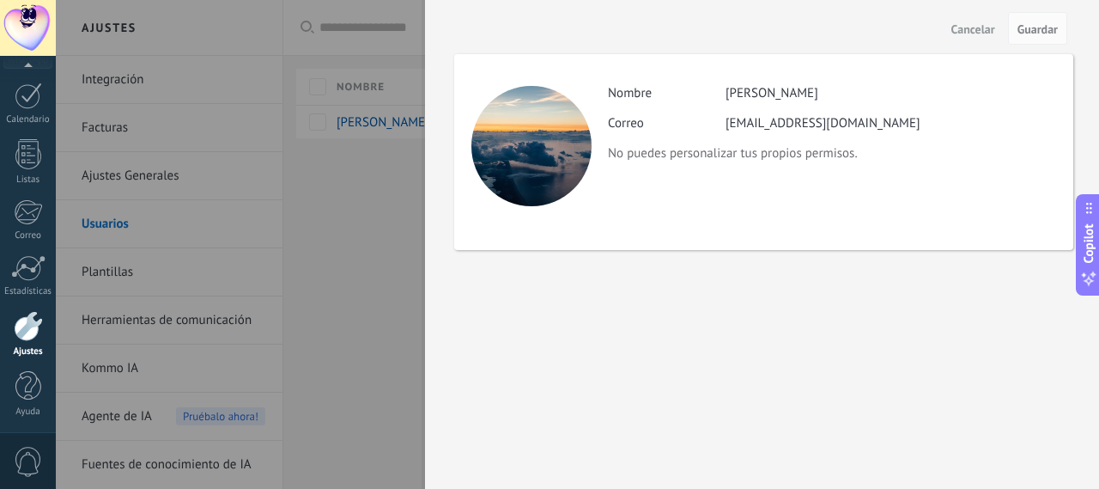
click at [417, 142] on div at bounding box center [549, 244] width 1099 height 489
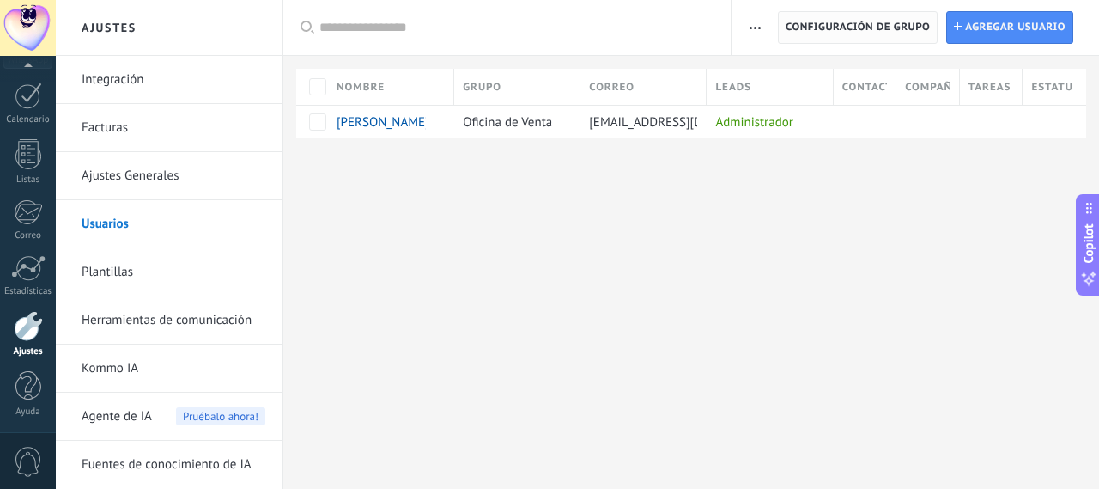
click at [819, 24] on span "Configuración de grupo" at bounding box center [858, 27] width 144 height 31
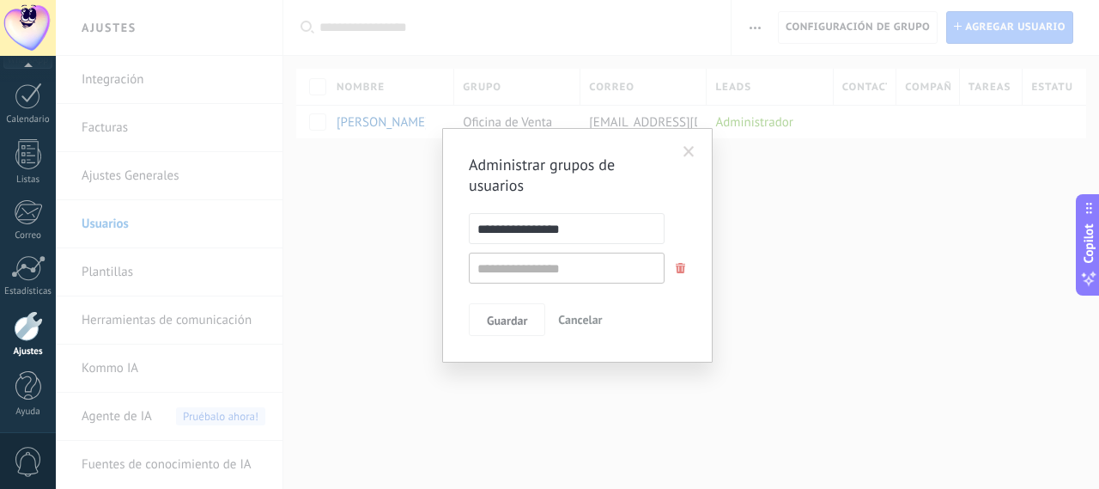
click at [677, 258] on span at bounding box center [680, 268] width 27 height 28
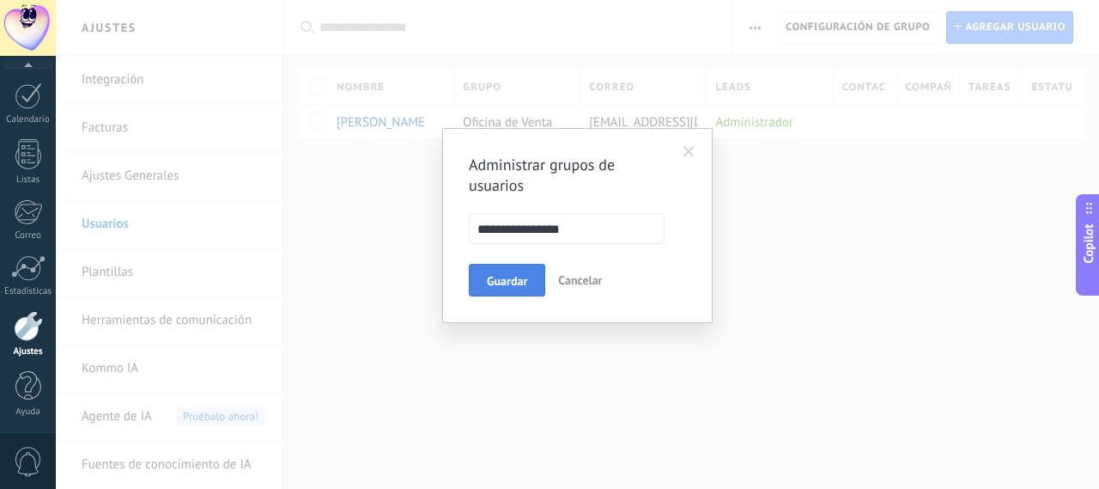
click at [539, 277] on button "Guardar" at bounding box center [507, 280] width 76 height 33
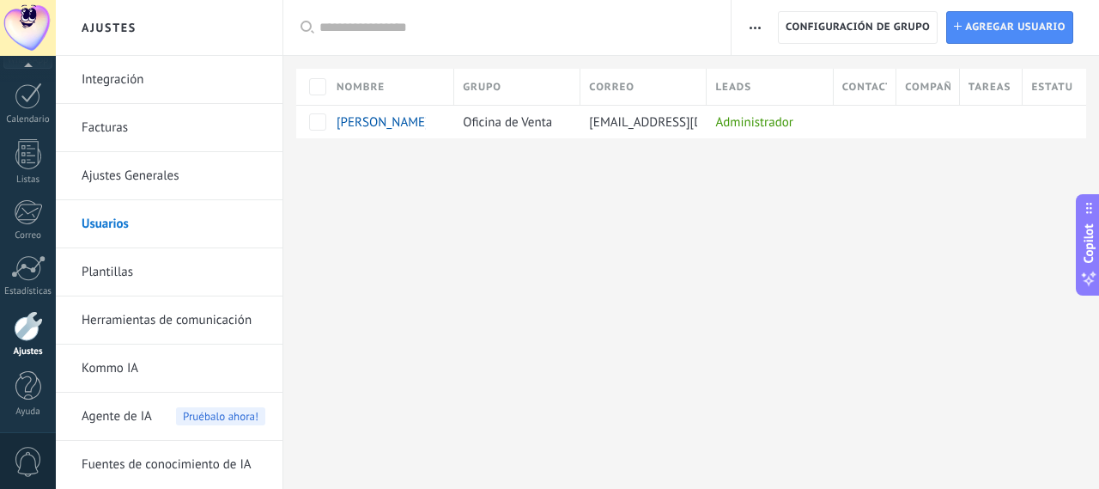
click at [175, 444] on link "Fuentes de conocimiento de IA" at bounding box center [174, 465] width 184 height 48
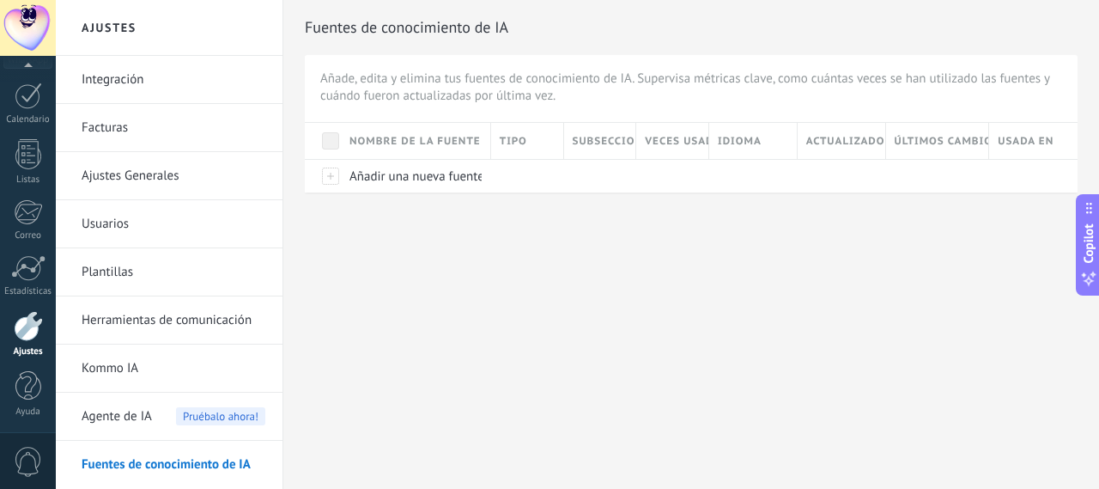
click at [182, 420] on span "Pruébalo ahora!" at bounding box center [220, 416] width 89 height 18
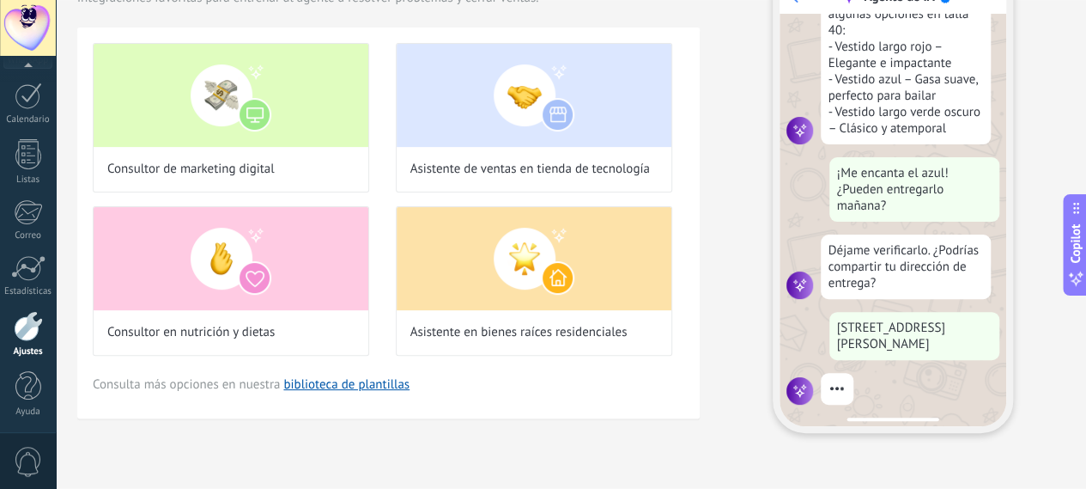
scroll to position [319, 0]
click at [38, 109] on link "Calendario" at bounding box center [28, 103] width 56 height 43
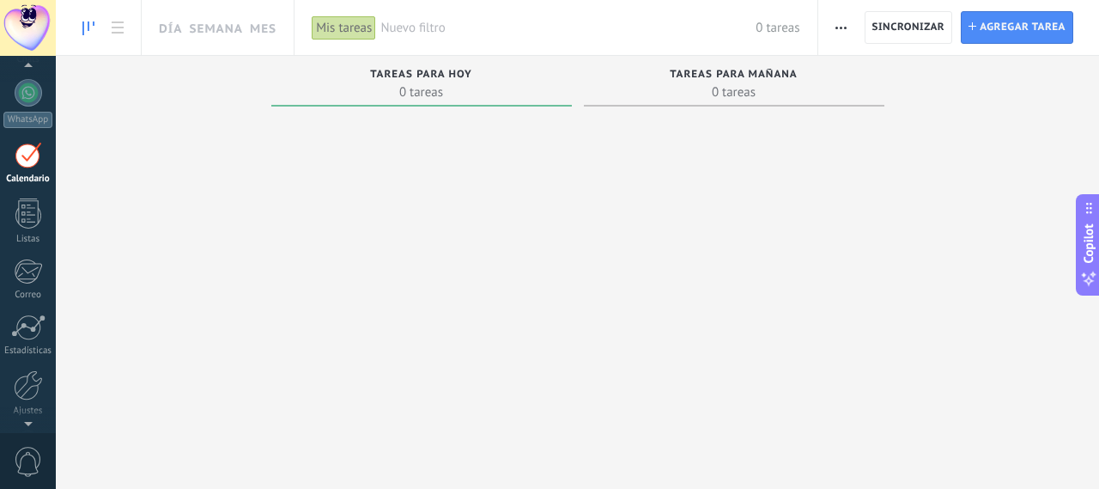
scroll to position [138, 0]
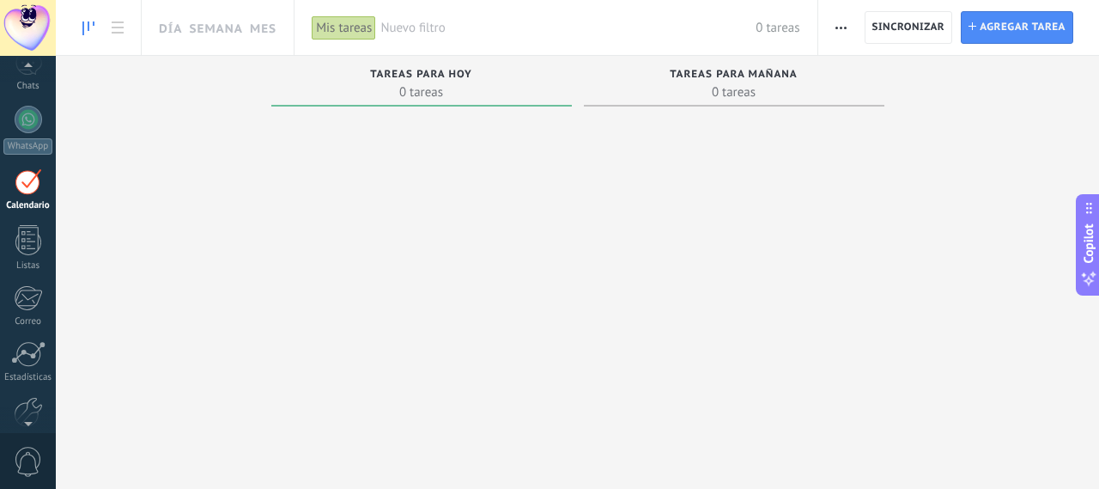
click at [38, 108] on link "WhatsApp" at bounding box center [28, 130] width 56 height 49
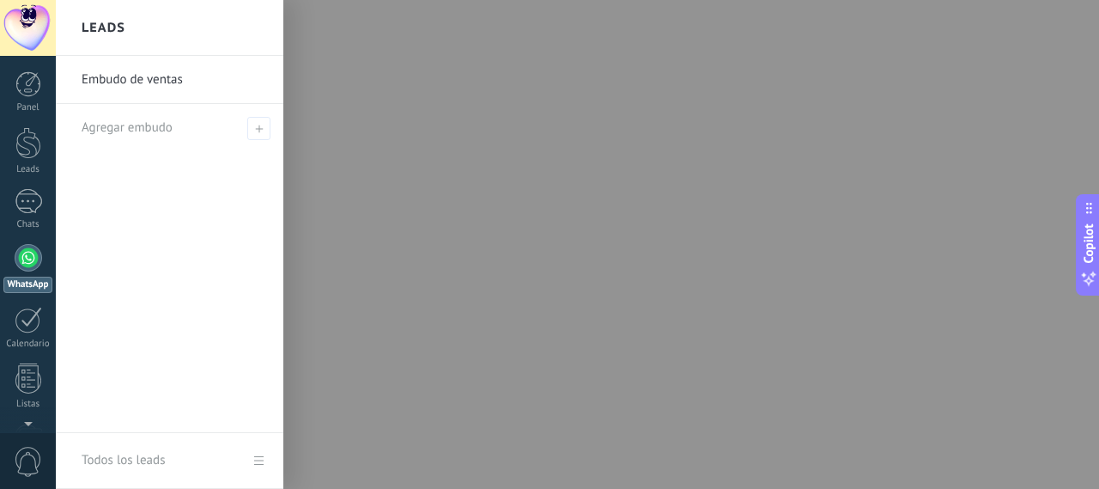
click at [85, 88] on link "Embudo de ventas" at bounding box center [174, 80] width 185 height 48
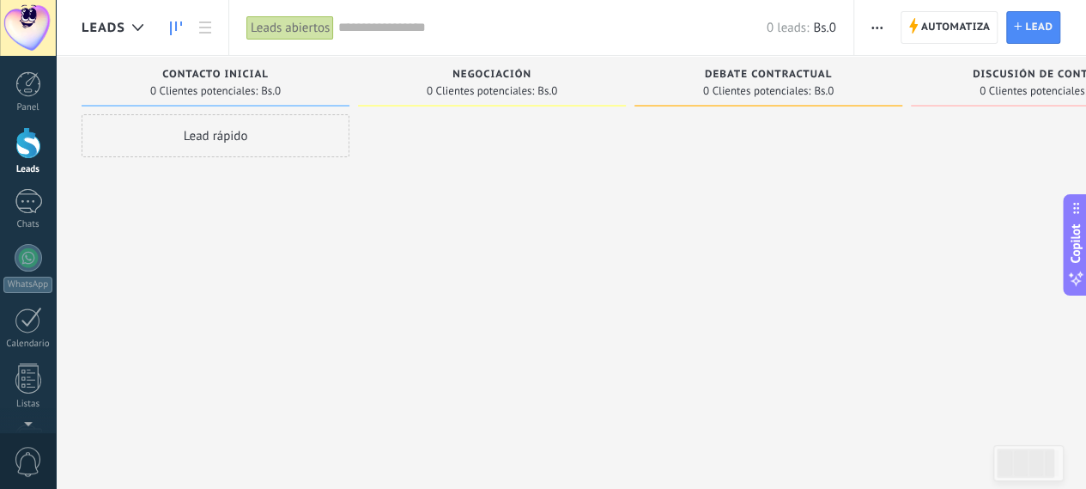
click at [125, 119] on div "Lead rápido" at bounding box center [216, 135] width 268 height 43
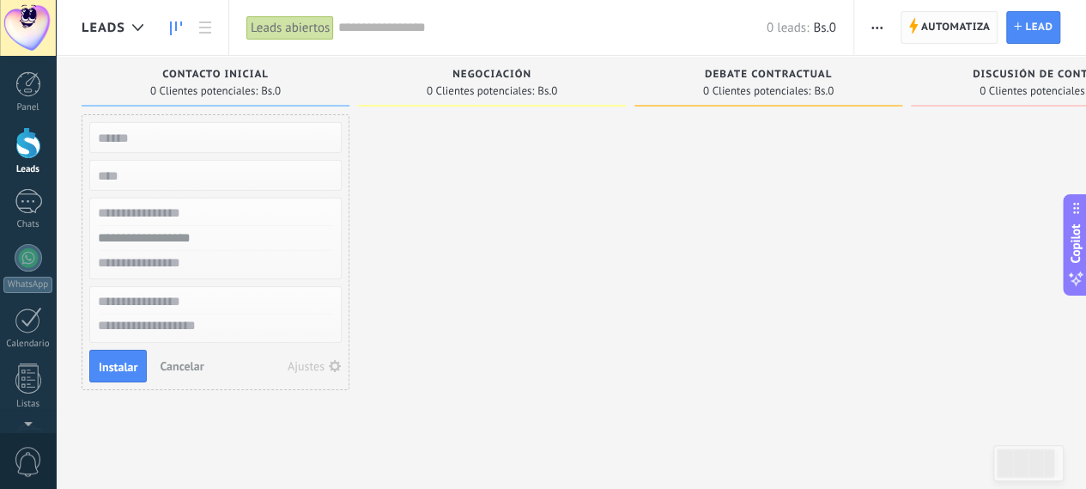
click at [939, 32] on span "Automatiza" at bounding box center [956, 27] width 70 height 31
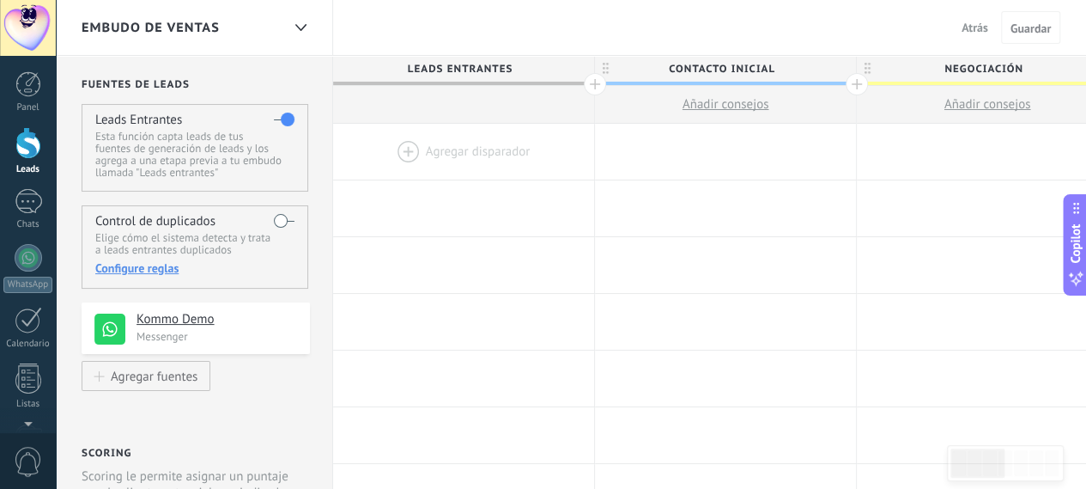
click at [286, 305] on div "Kommo Demo Messenger" at bounding box center [196, 328] width 228 height 52
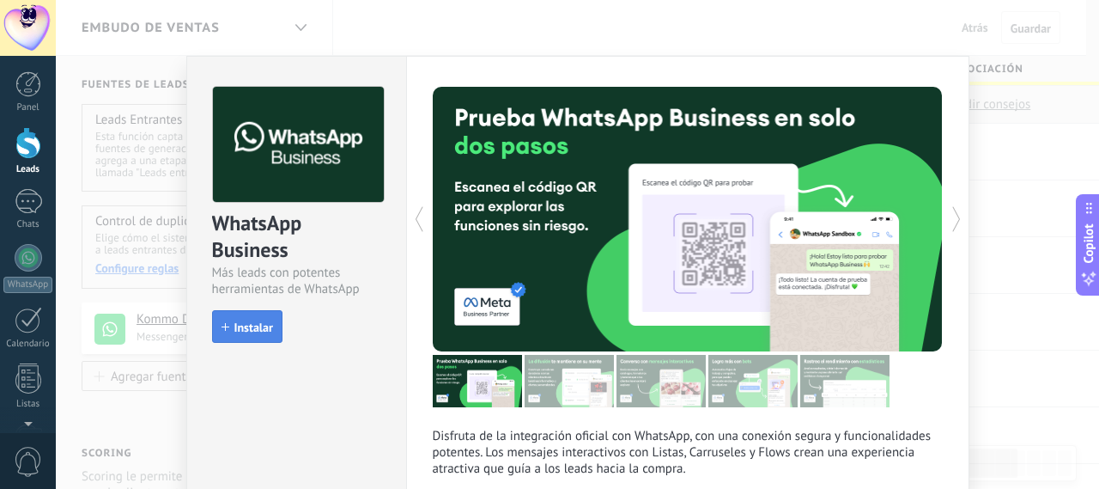
click at [277, 317] on button "Instalar" at bounding box center [247, 326] width 70 height 33
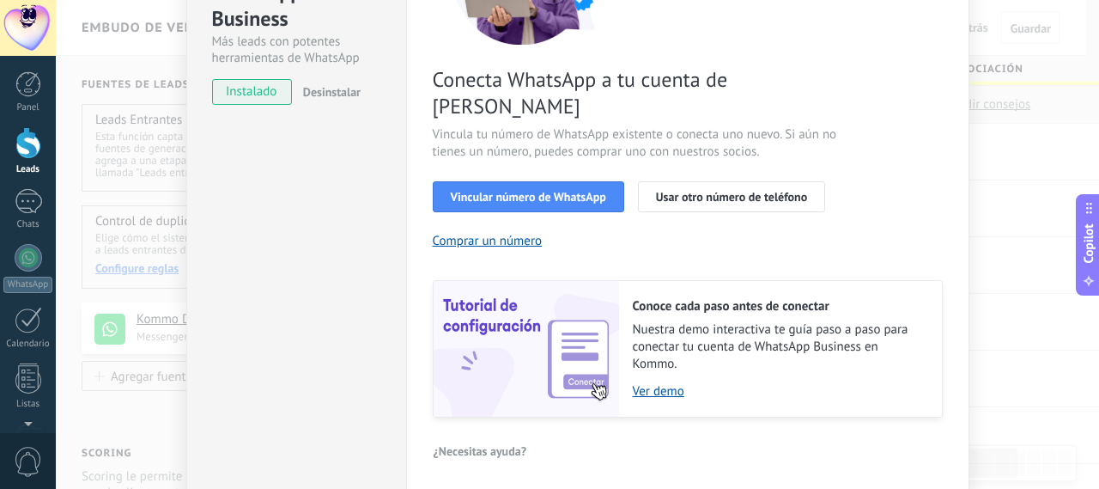
scroll to position [258, 0]
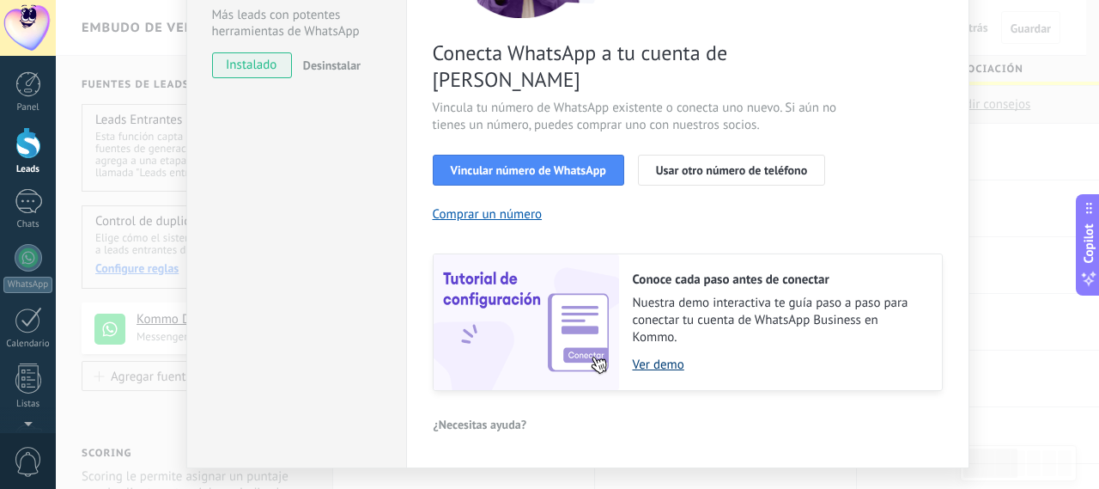
click at [639, 356] on link "Ver demo" at bounding box center [779, 364] width 292 height 16
